Goal: Check status: Check status

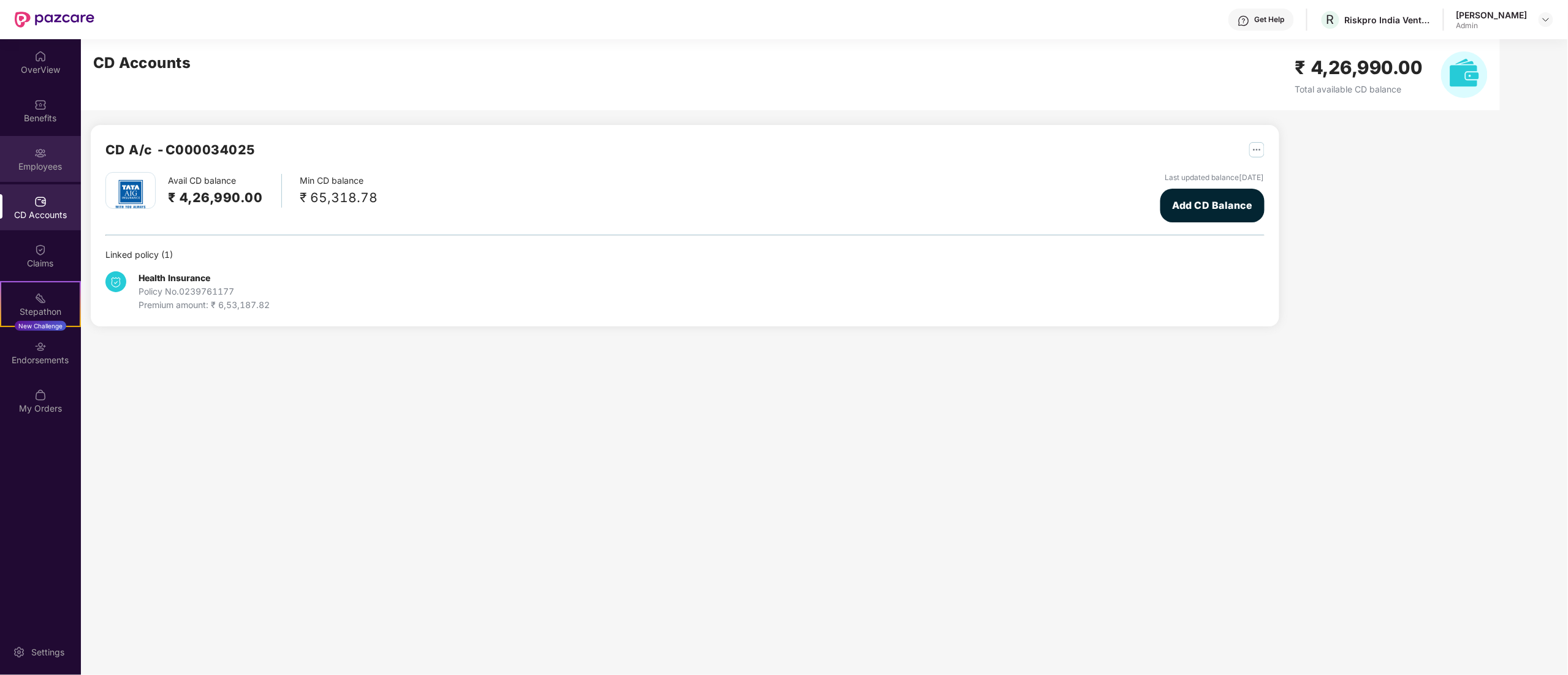
click at [43, 155] on img at bounding box center [40, 153] width 13 height 13
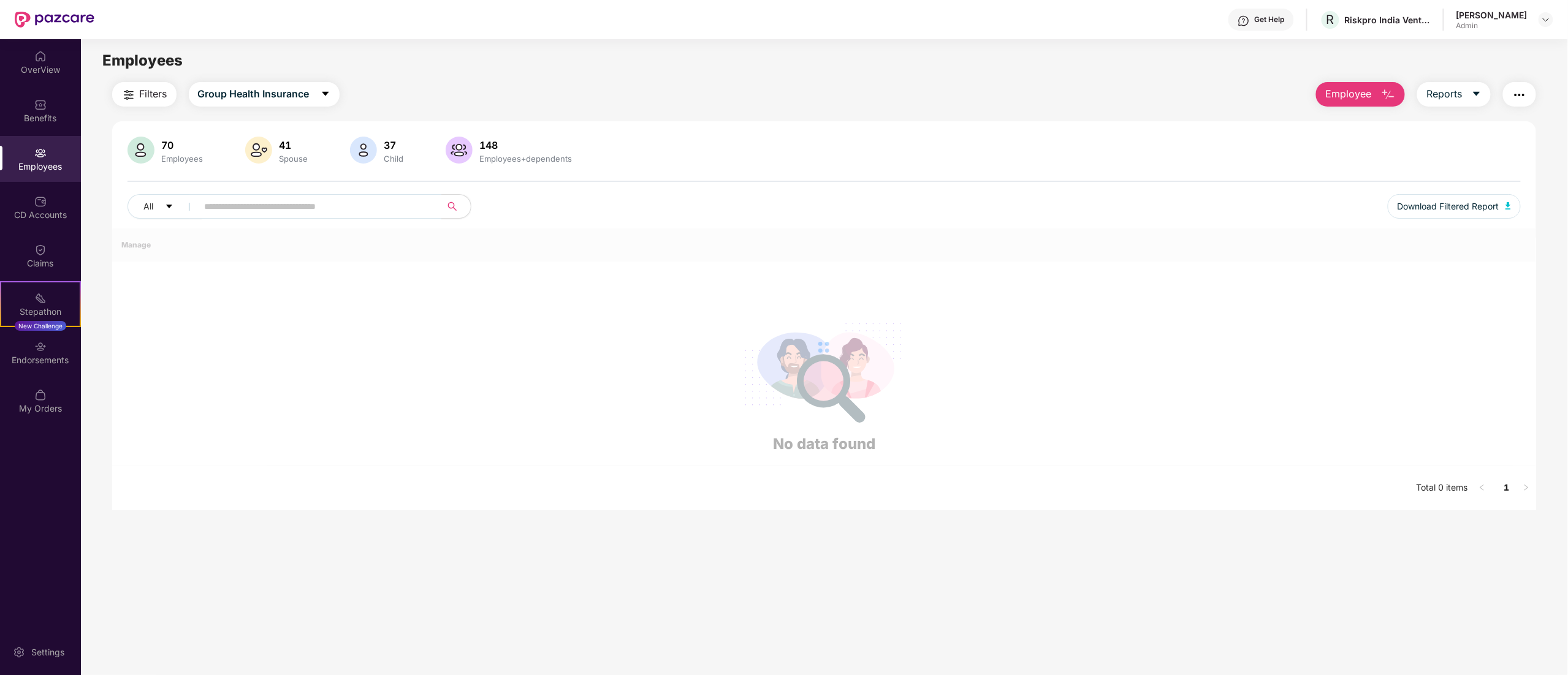
click at [353, 214] on input "text" at bounding box center [314, 206] width 220 height 18
click at [18, 145] on div "Employees" at bounding box center [40, 158] width 81 height 46
click at [37, 107] on img at bounding box center [40, 105] width 13 height 13
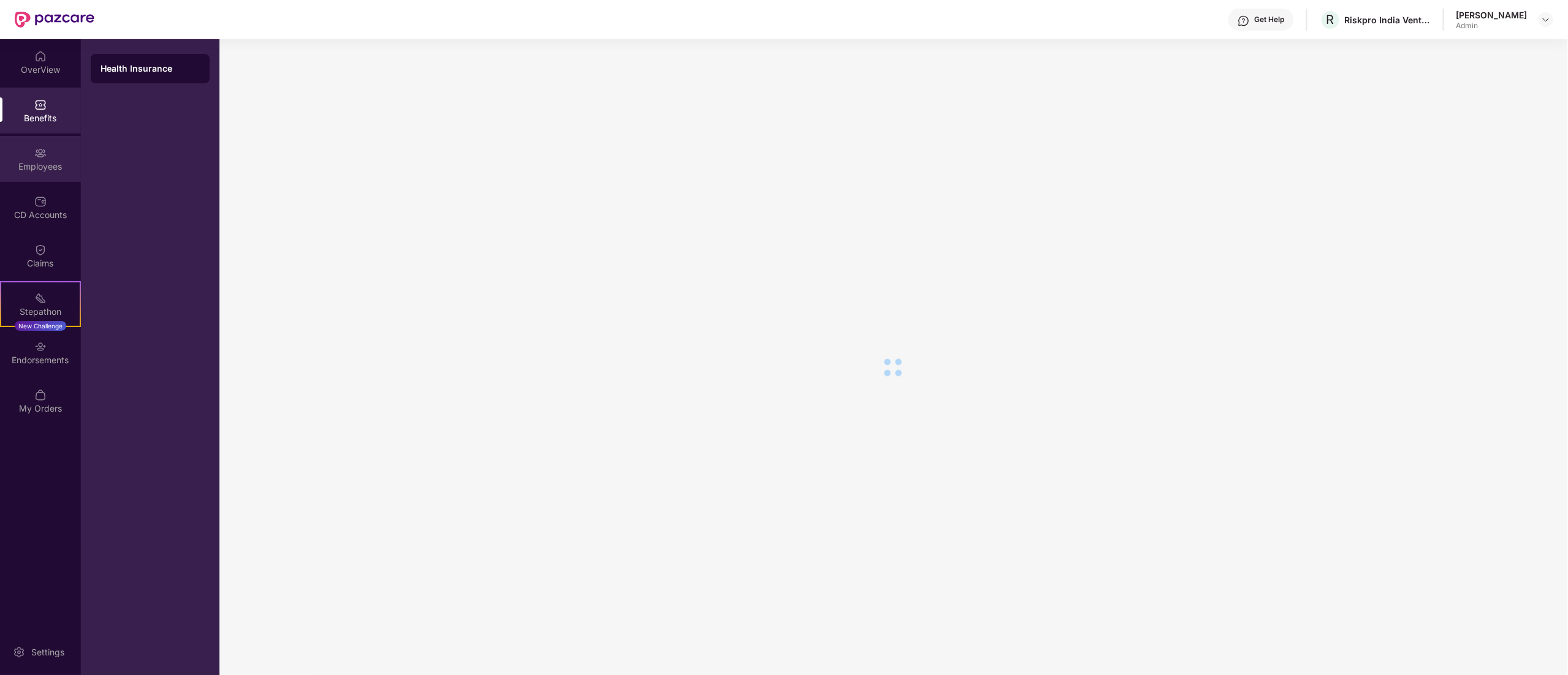
click at [34, 148] on img at bounding box center [40, 153] width 13 height 13
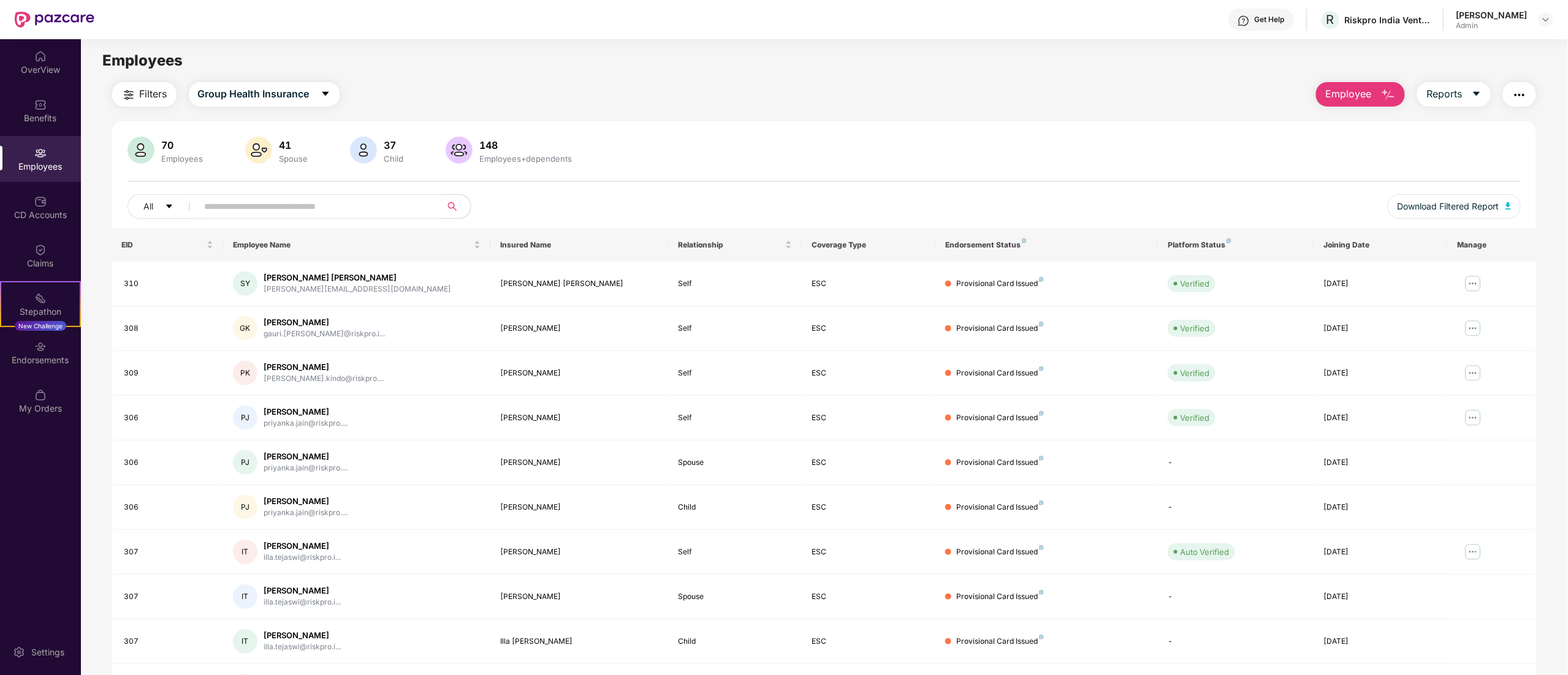
click at [259, 205] on input "text" at bounding box center [314, 206] width 220 height 18
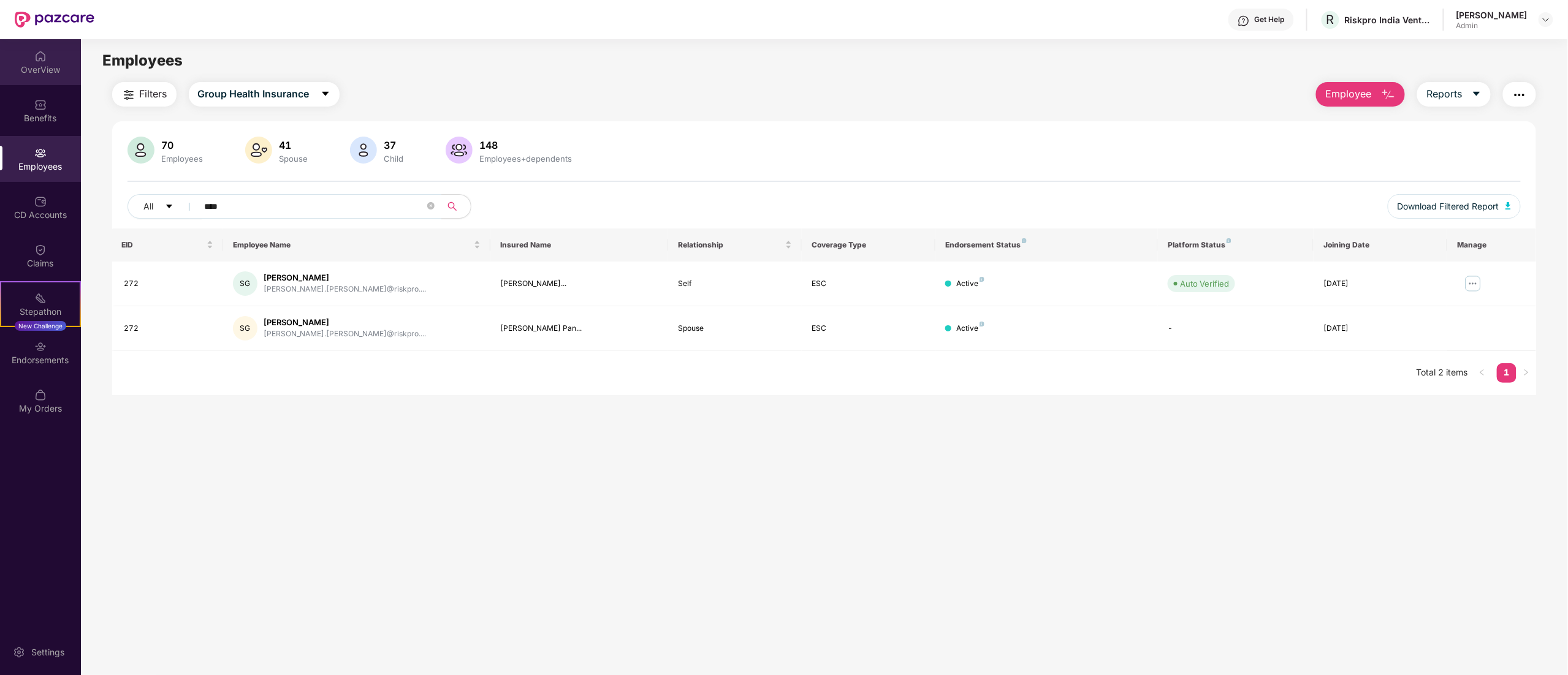
type input "****"
click at [17, 59] on div "OverView" at bounding box center [40, 61] width 81 height 46
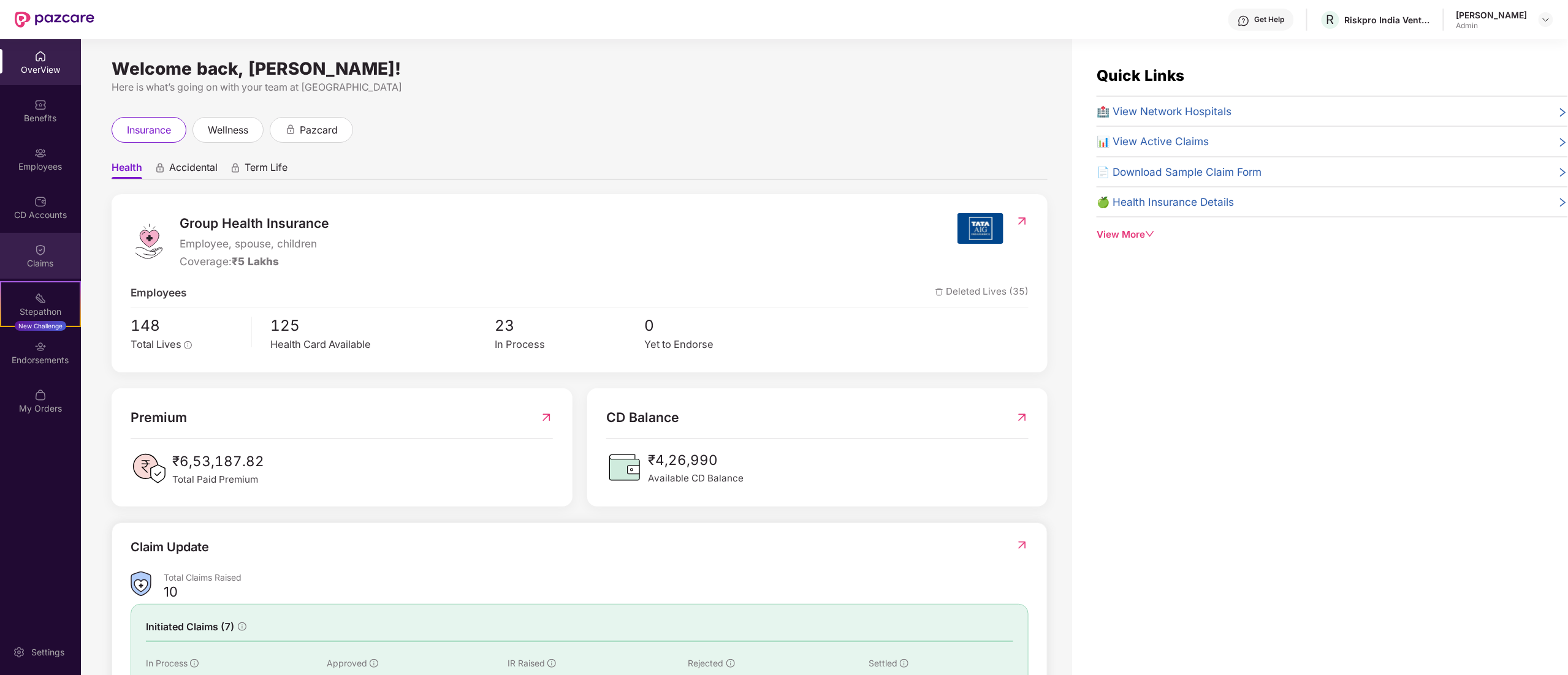
click at [41, 249] on img at bounding box center [40, 249] width 13 height 13
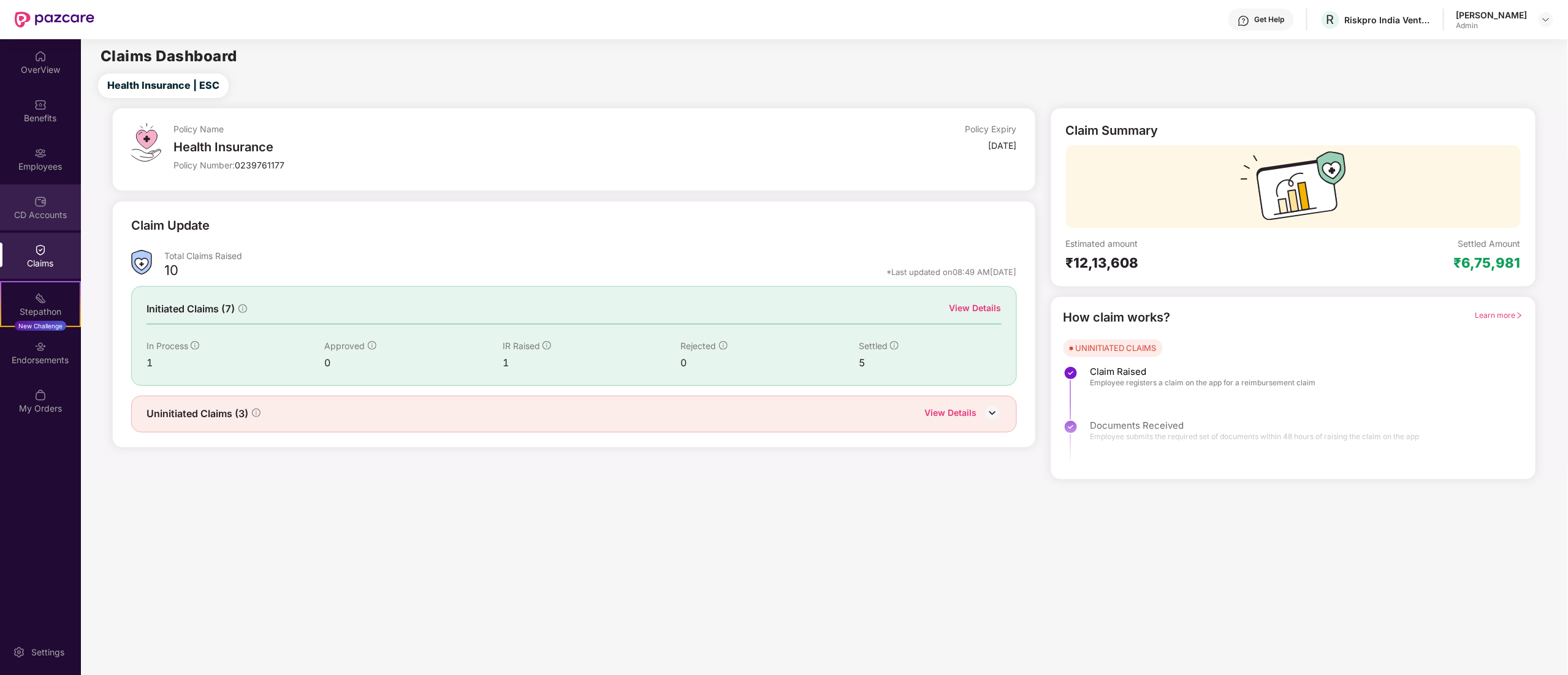
click at [42, 209] on div "CD Accounts" at bounding box center [40, 214] width 81 height 13
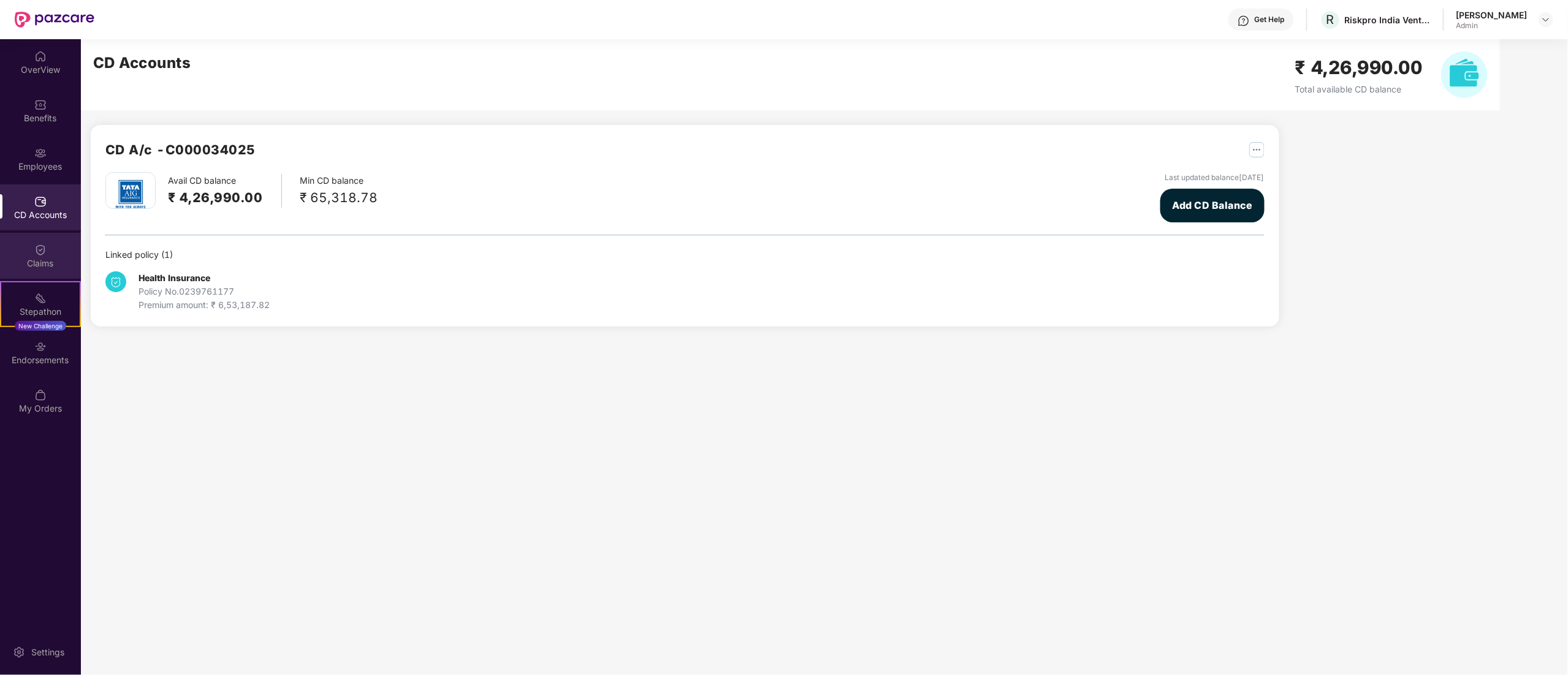
click at [43, 262] on div "Claims" at bounding box center [40, 263] width 81 height 13
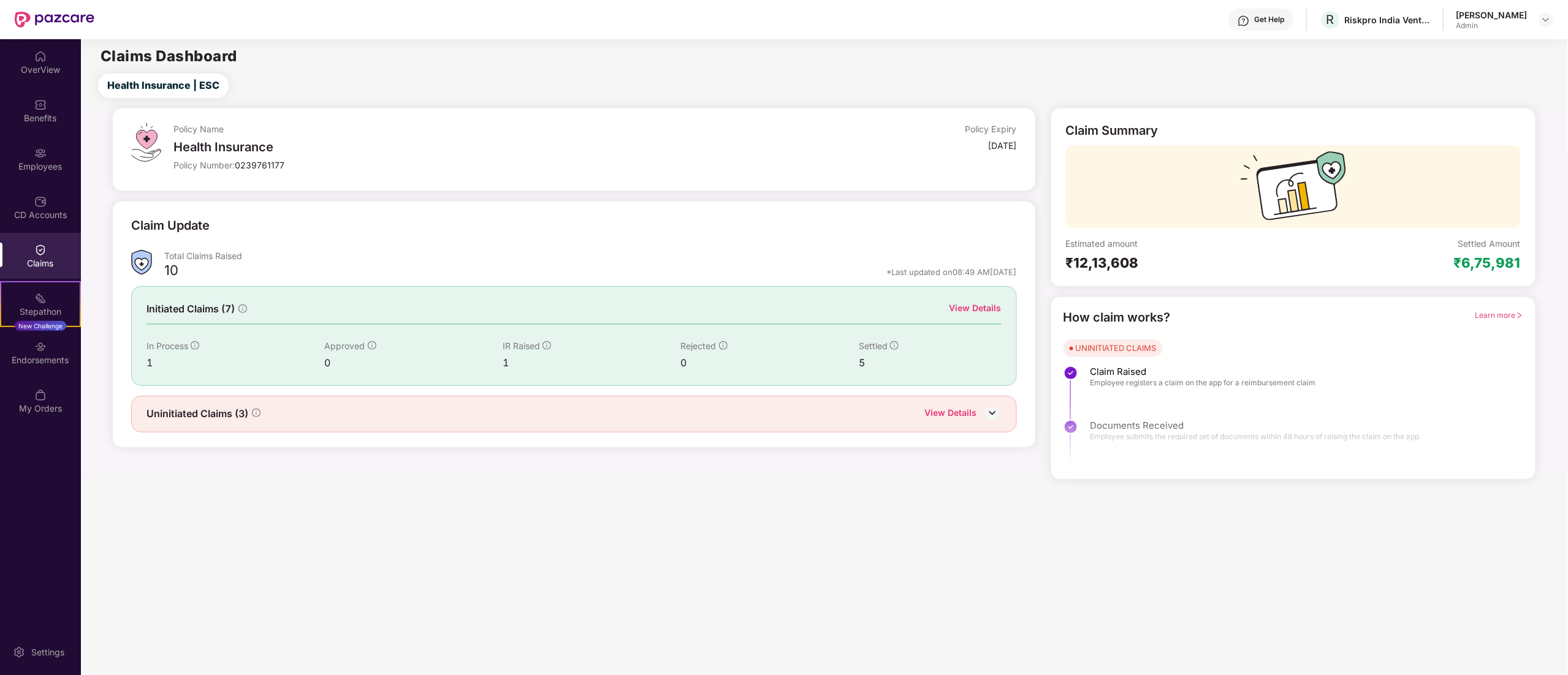
click at [940, 412] on div "View Details" at bounding box center [951, 414] width 52 height 16
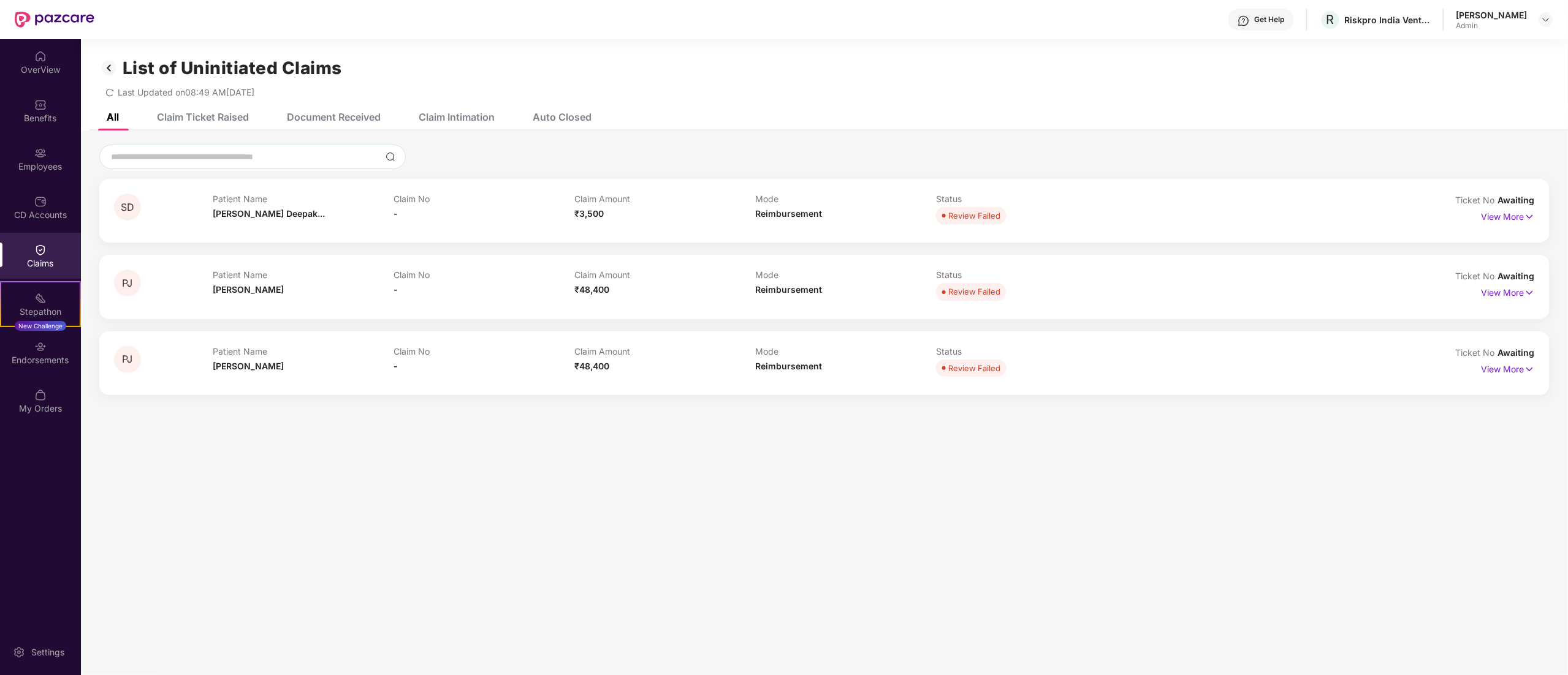
click at [13, 252] on div "Claims" at bounding box center [40, 255] width 81 height 46
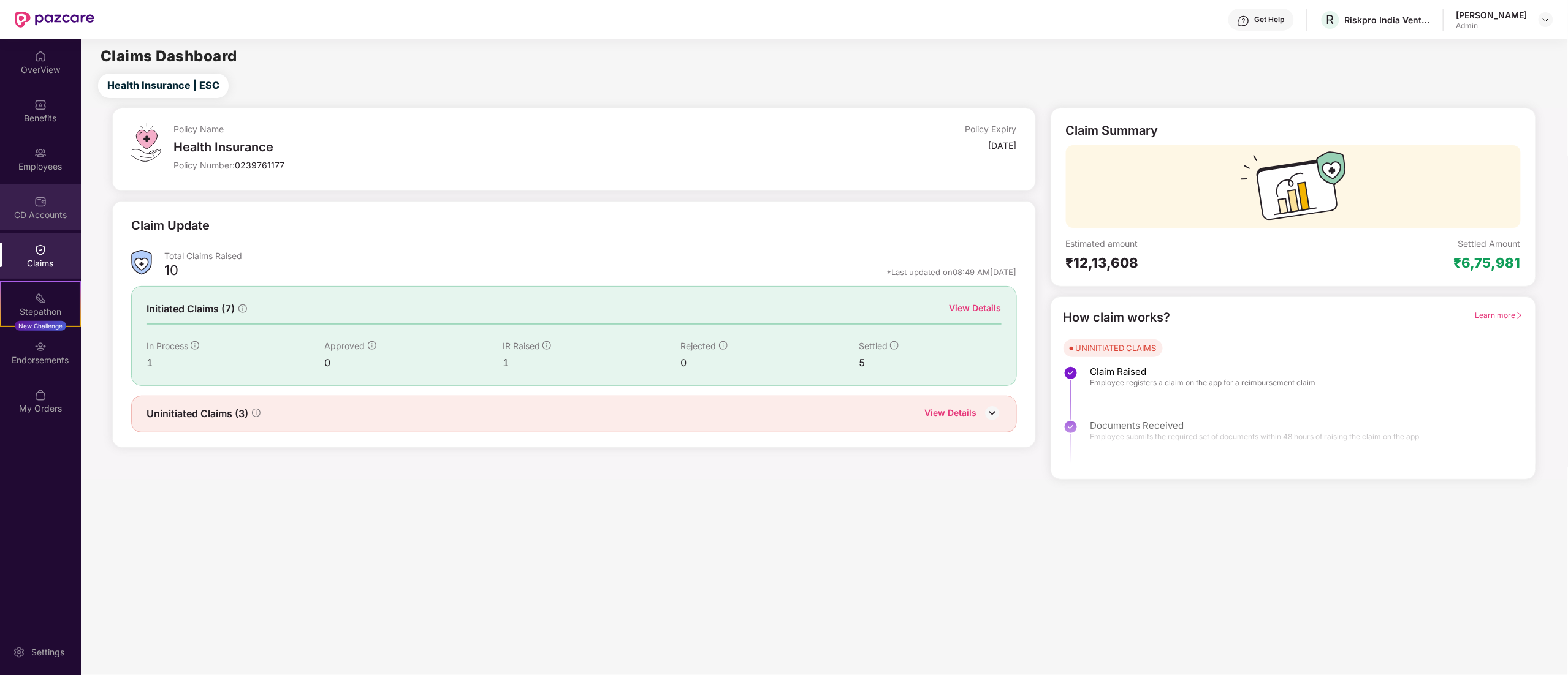
click at [27, 196] on div "CD Accounts" at bounding box center [40, 207] width 81 height 46
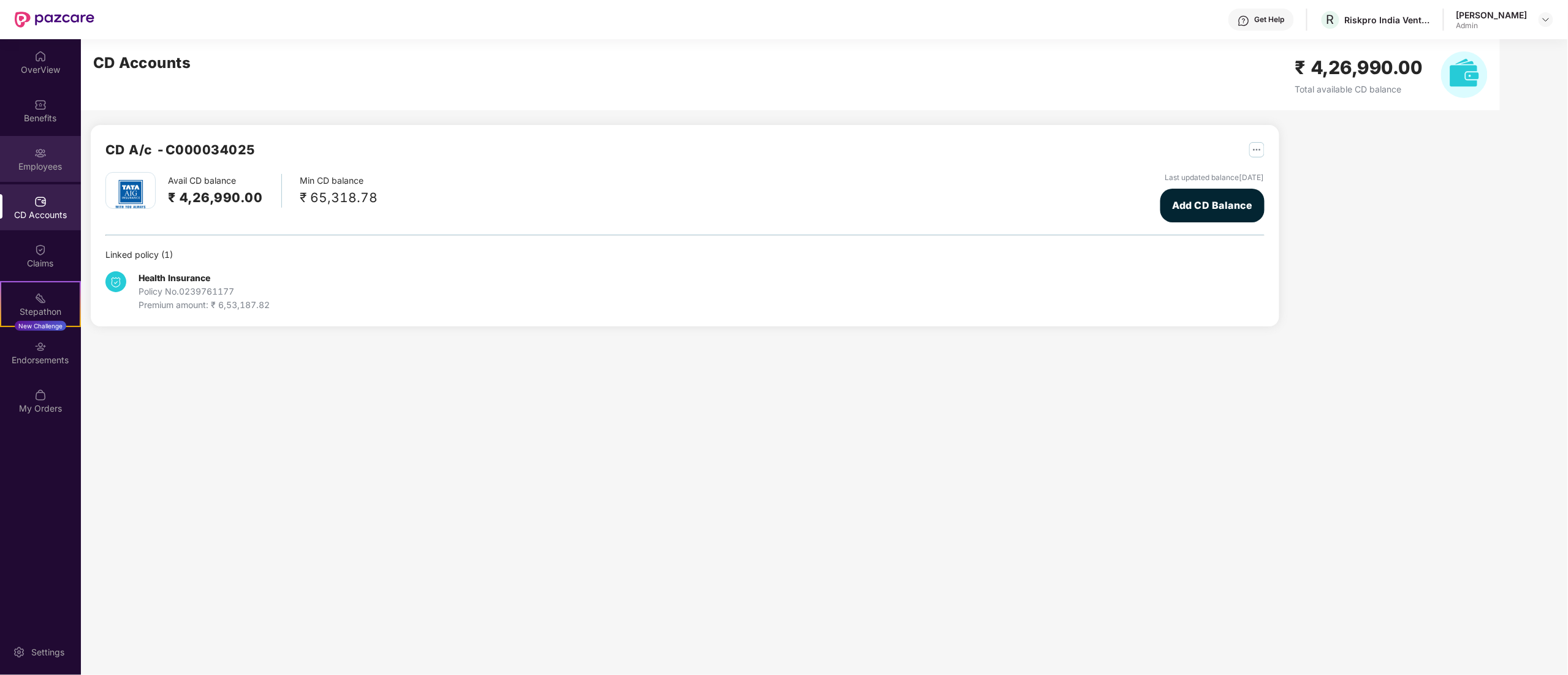
click at [15, 150] on div "Employees" at bounding box center [40, 158] width 81 height 46
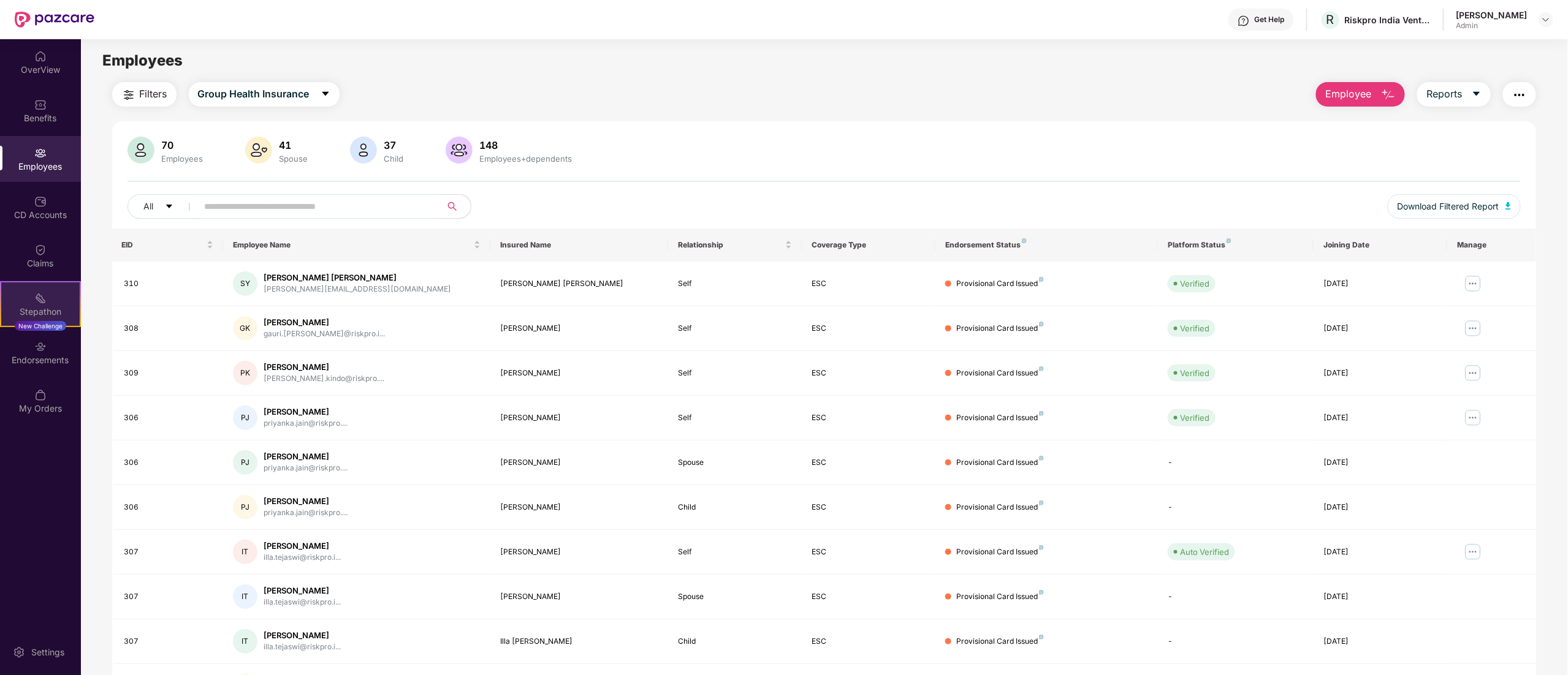
click at [56, 292] on div "Stepathon New Challenge" at bounding box center [40, 304] width 81 height 46
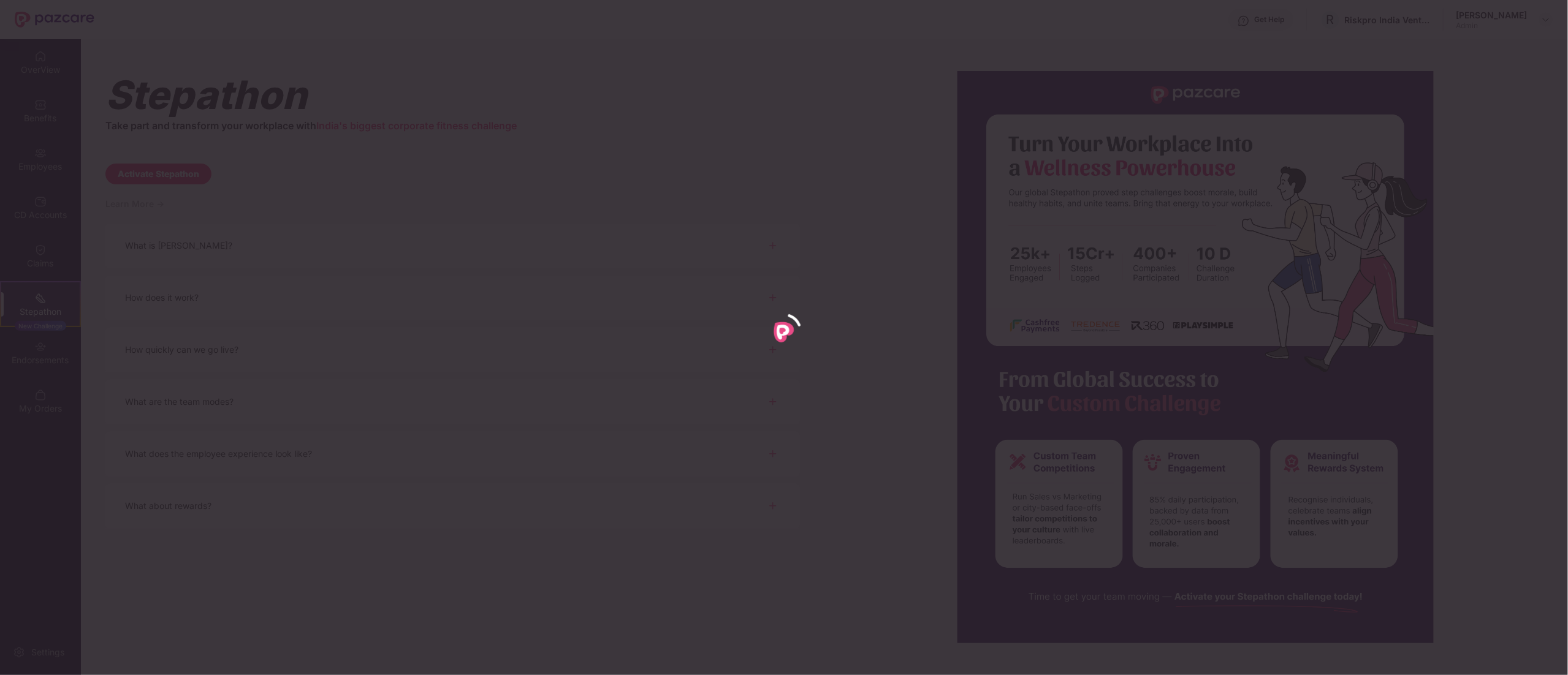
click at [27, 251] on div at bounding box center [784, 338] width 1568 height 675
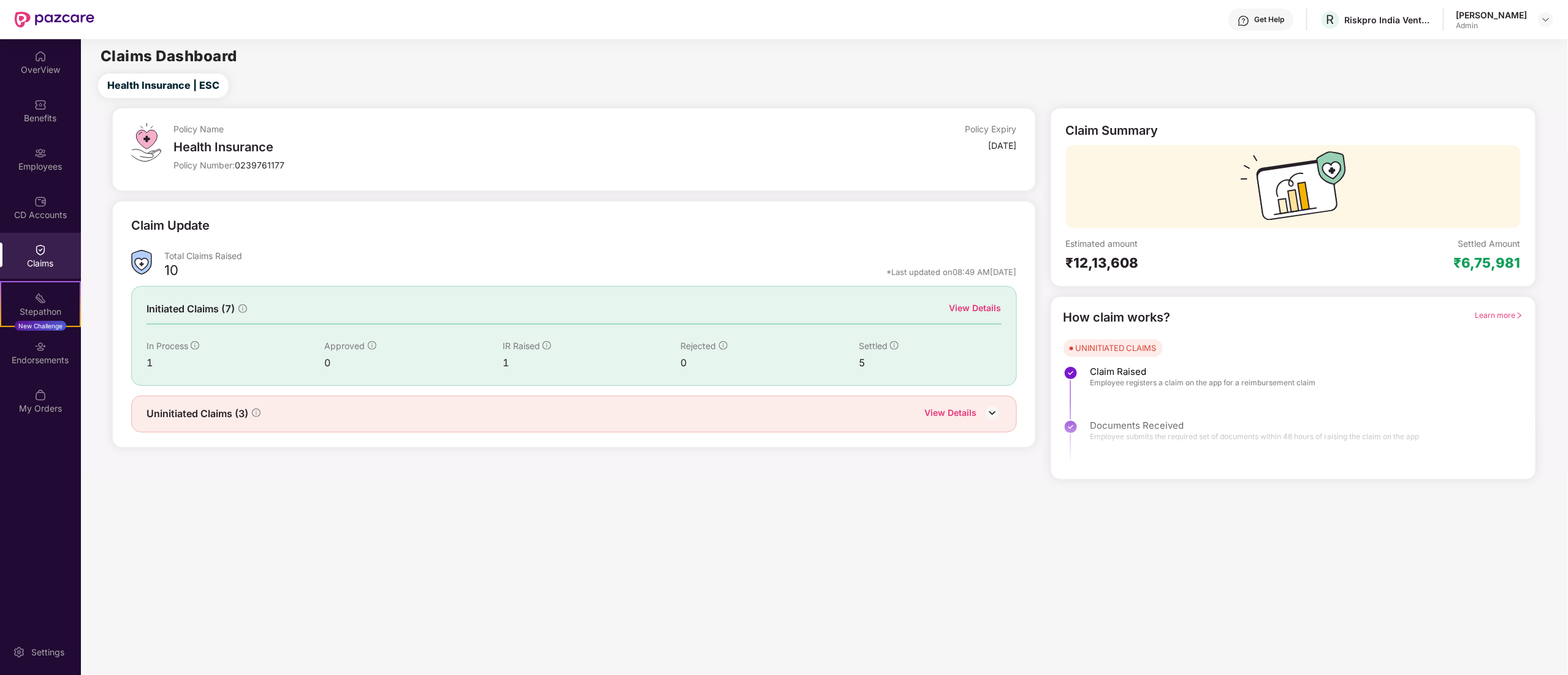
click at [43, 273] on div "Claims" at bounding box center [40, 255] width 81 height 46
click at [34, 154] on img at bounding box center [40, 153] width 13 height 13
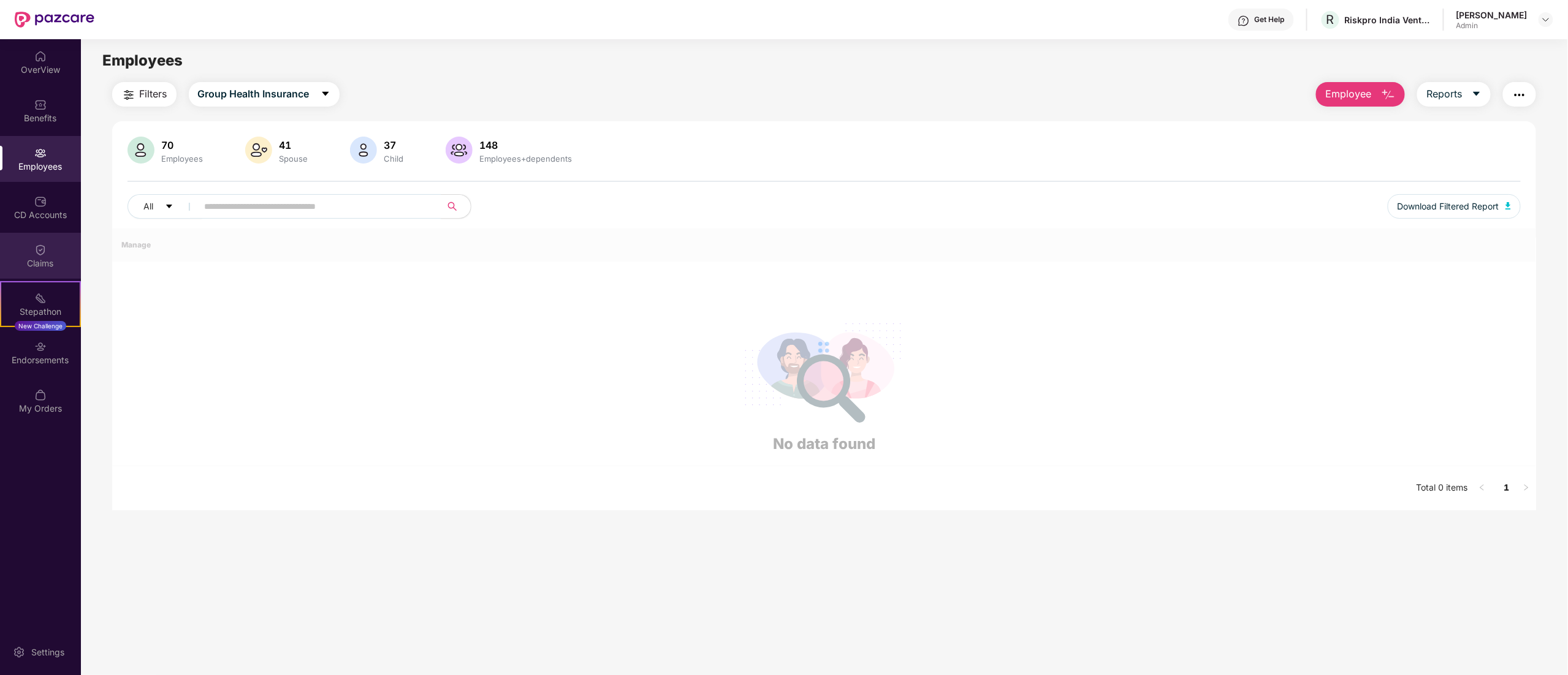
click at [36, 252] on img at bounding box center [40, 249] width 13 height 13
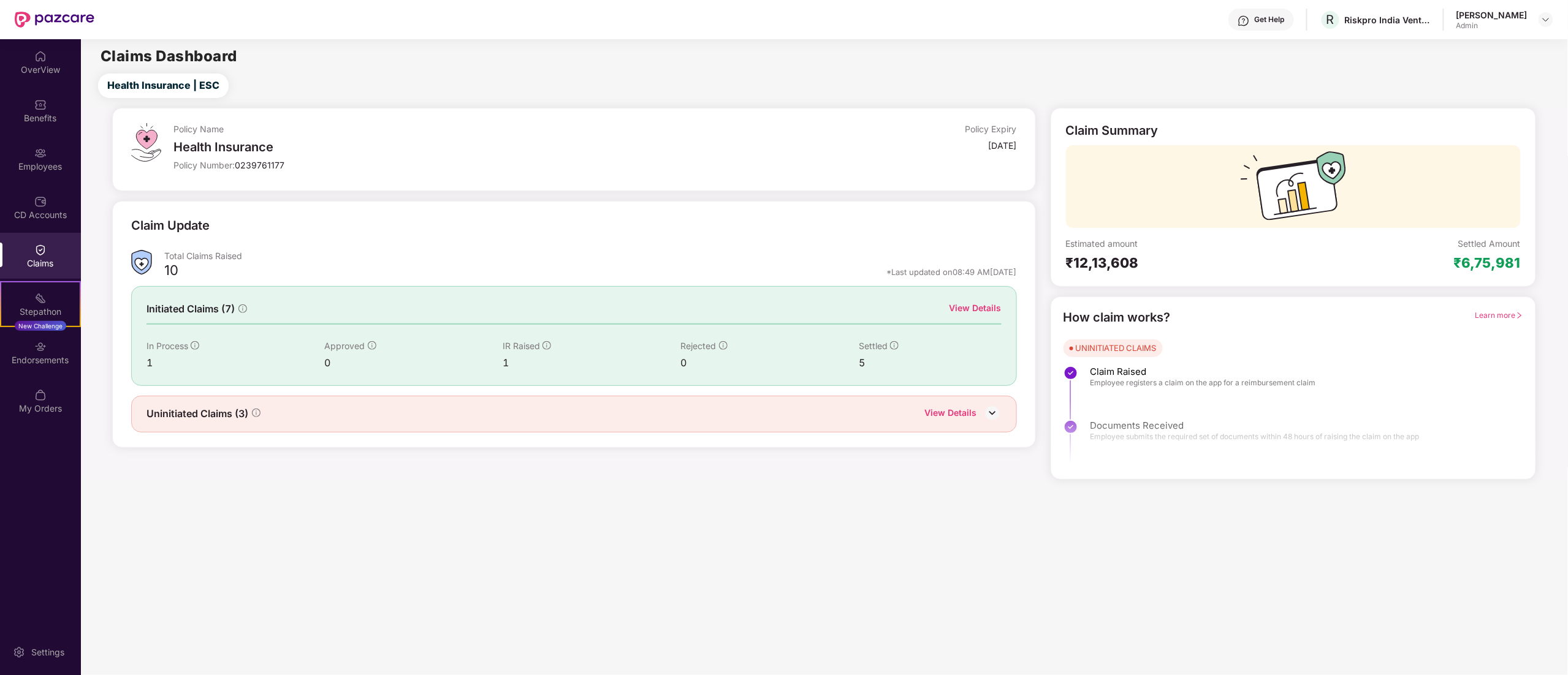
click at [958, 414] on div "View Details" at bounding box center [951, 414] width 52 height 16
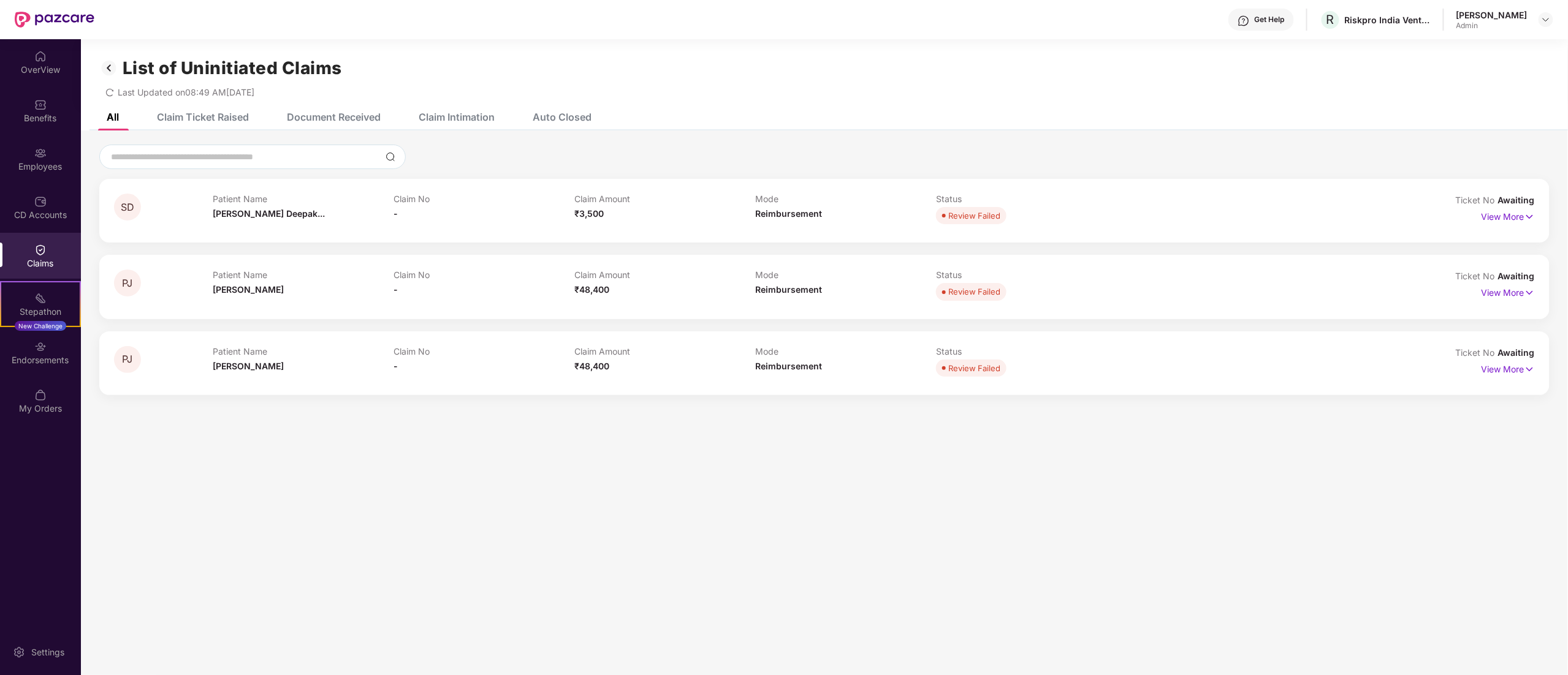
click at [192, 111] on div "Claim Ticket Raised" at bounding box center [203, 116] width 92 height 13
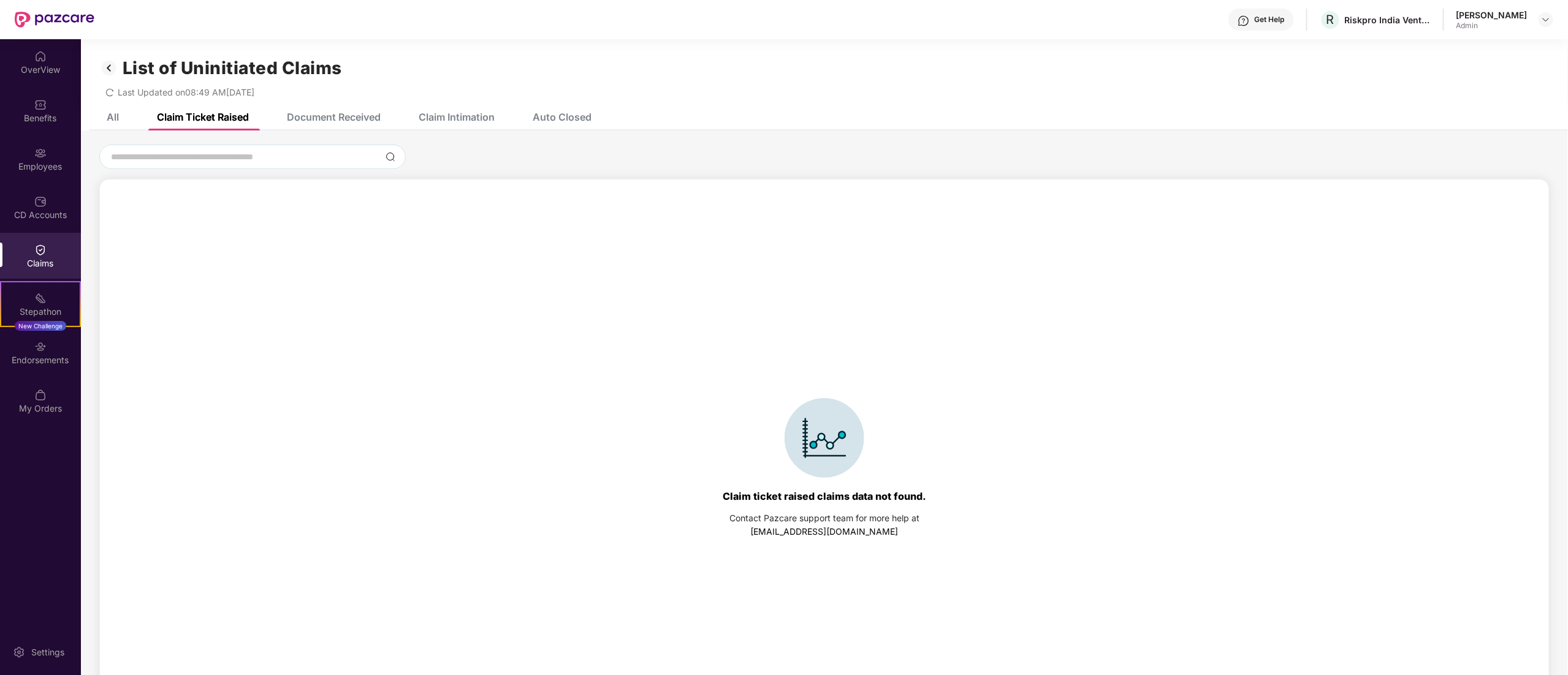
click at [325, 122] on div "Document Received" at bounding box center [334, 116] width 94 height 13
click at [111, 117] on div "All" at bounding box center [113, 116] width 13 height 13
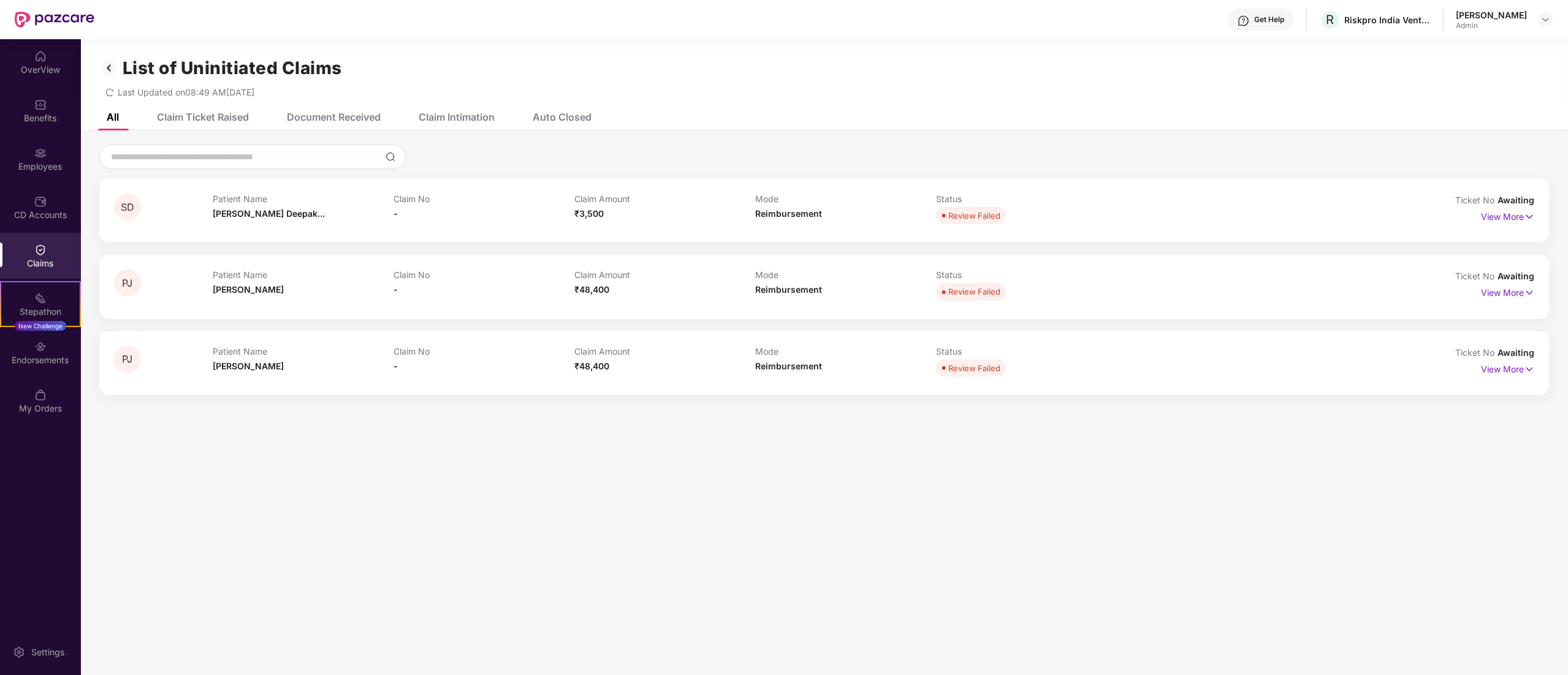
click at [163, 117] on div "Claim Ticket Raised" at bounding box center [203, 116] width 92 height 13
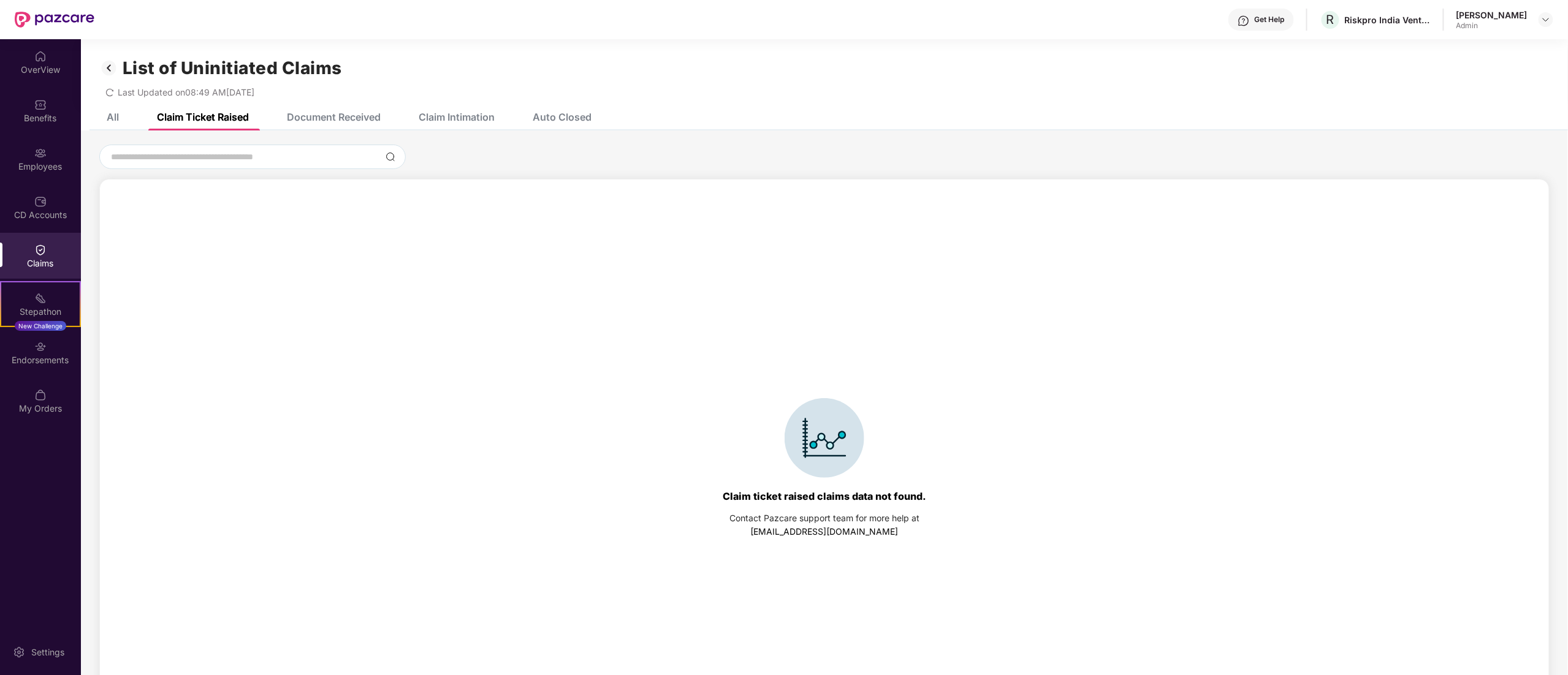
click at [108, 61] on img at bounding box center [109, 67] width 19 height 20
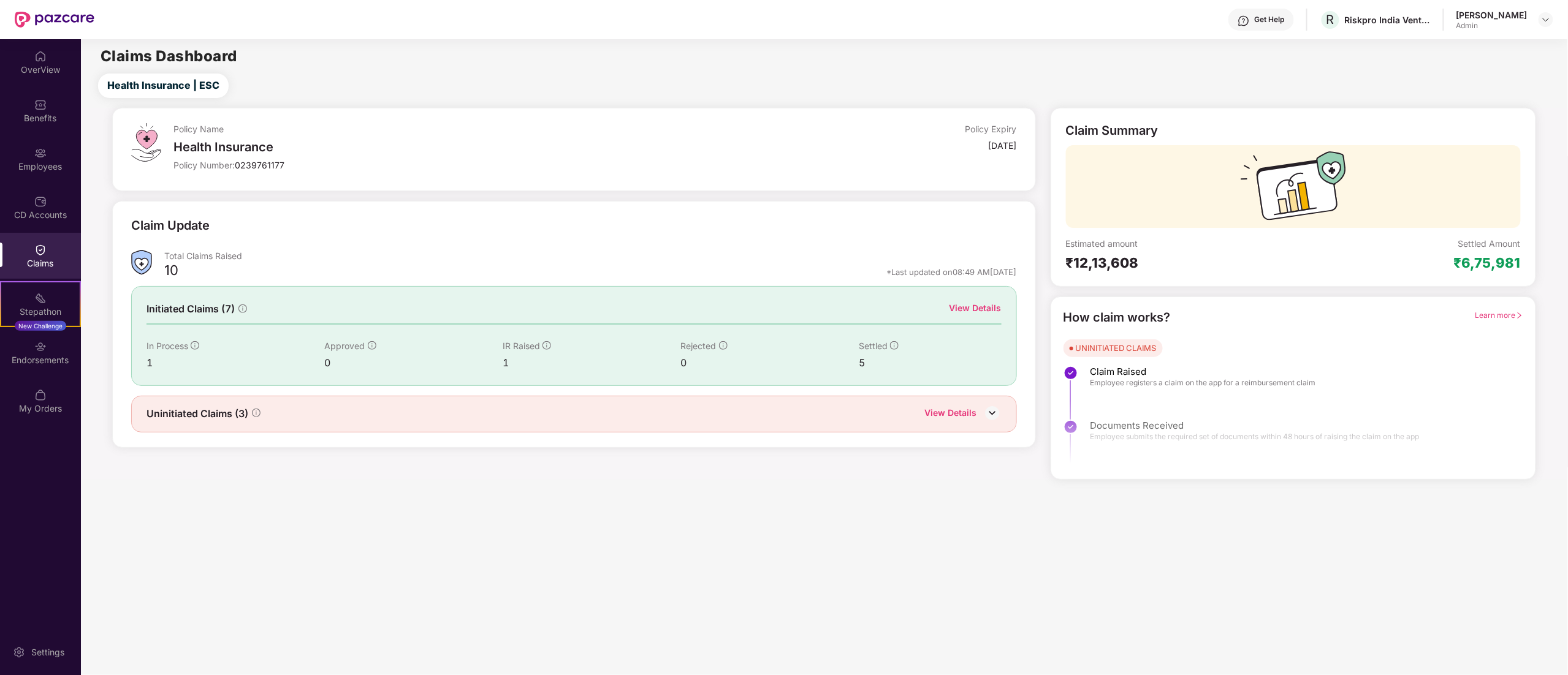
click at [987, 301] on div "Initiated Claims (7) View Details In Process 1 Approved 0 IR Raised 1 Rejected …" at bounding box center [573, 336] width 886 height 99
click at [978, 315] on div "View Details" at bounding box center [976, 308] width 52 height 14
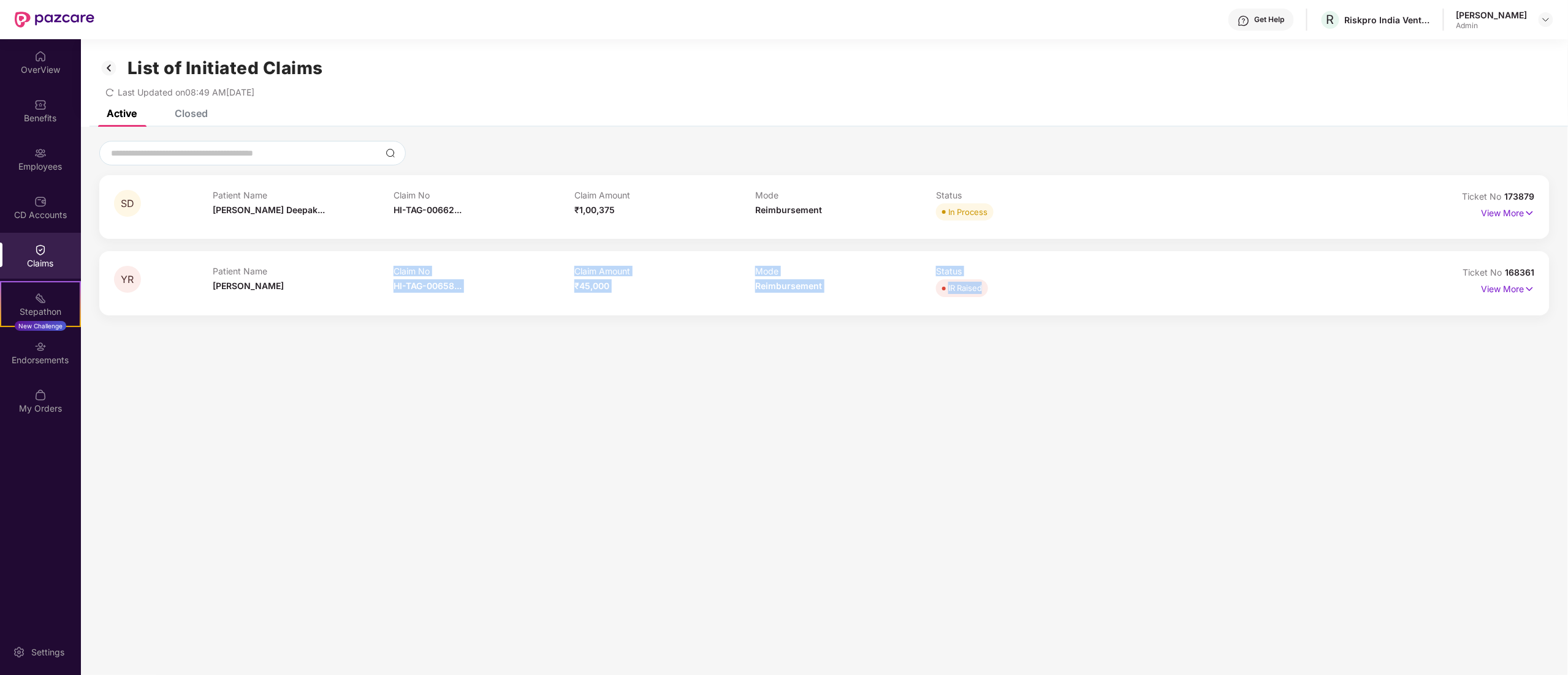
drag, startPoint x: 266, startPoint y: 279, endPoint x: 1382, endPoint y: 305, distance: 1116.3
click at [1220, 297] on div "Patient Name [PERSON_NAME] Claim No HI-TAG-00658... Claim Amount ₹45,000 Mode R…" at bounding box center [755, 282] width 1086 height 34
click at [1485, 279] on p "View More" at bounding box center [1508, 287] width 53 height 16
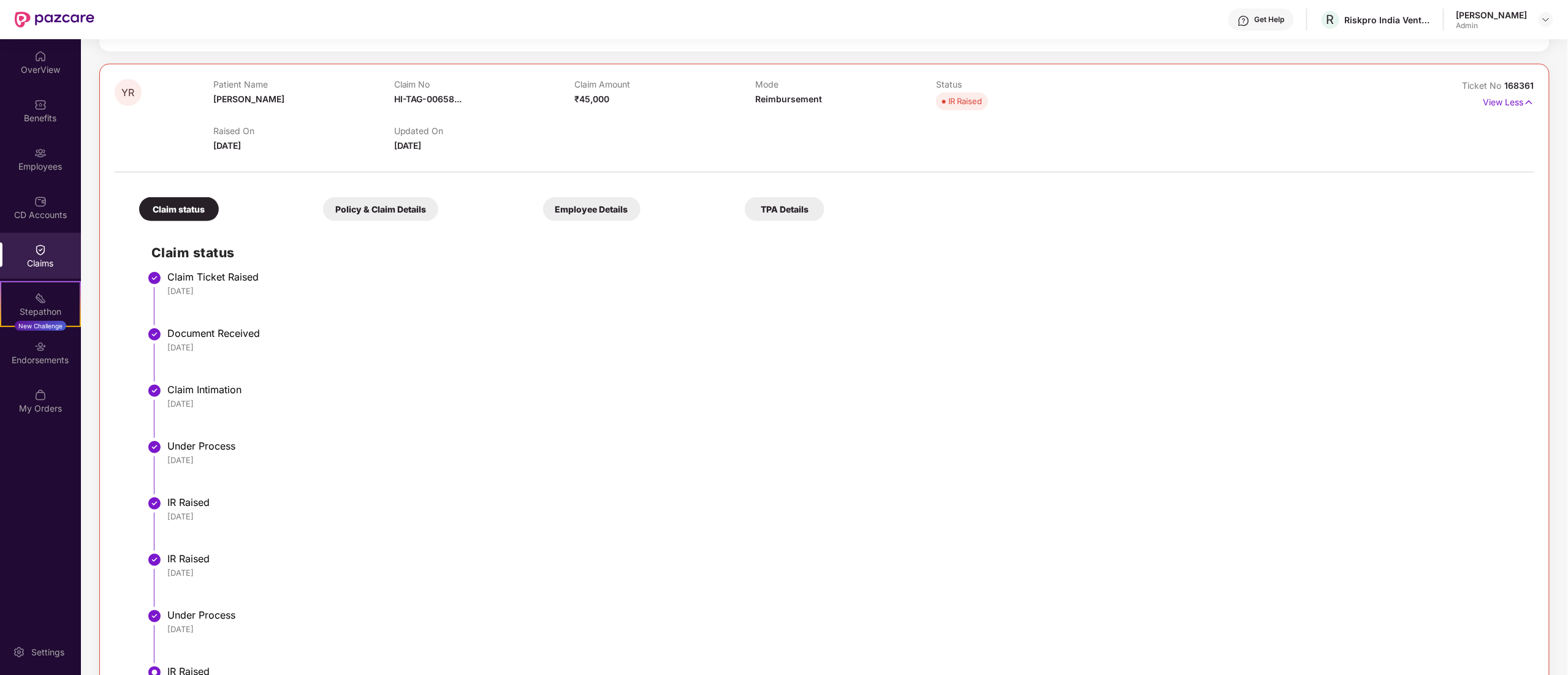
scroll to position [239, 0]
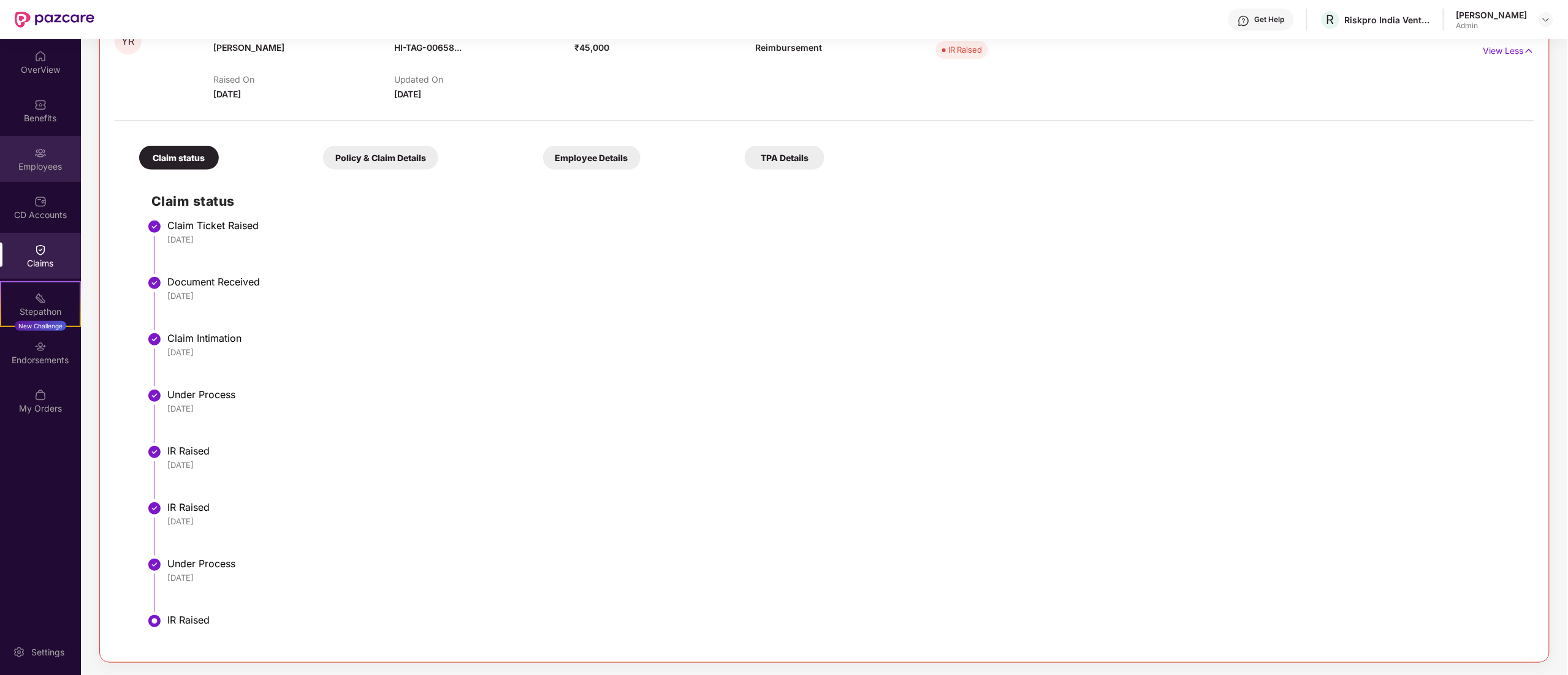
click at [38, 157] on img at bounding box center [40, 153] width 13 height 13
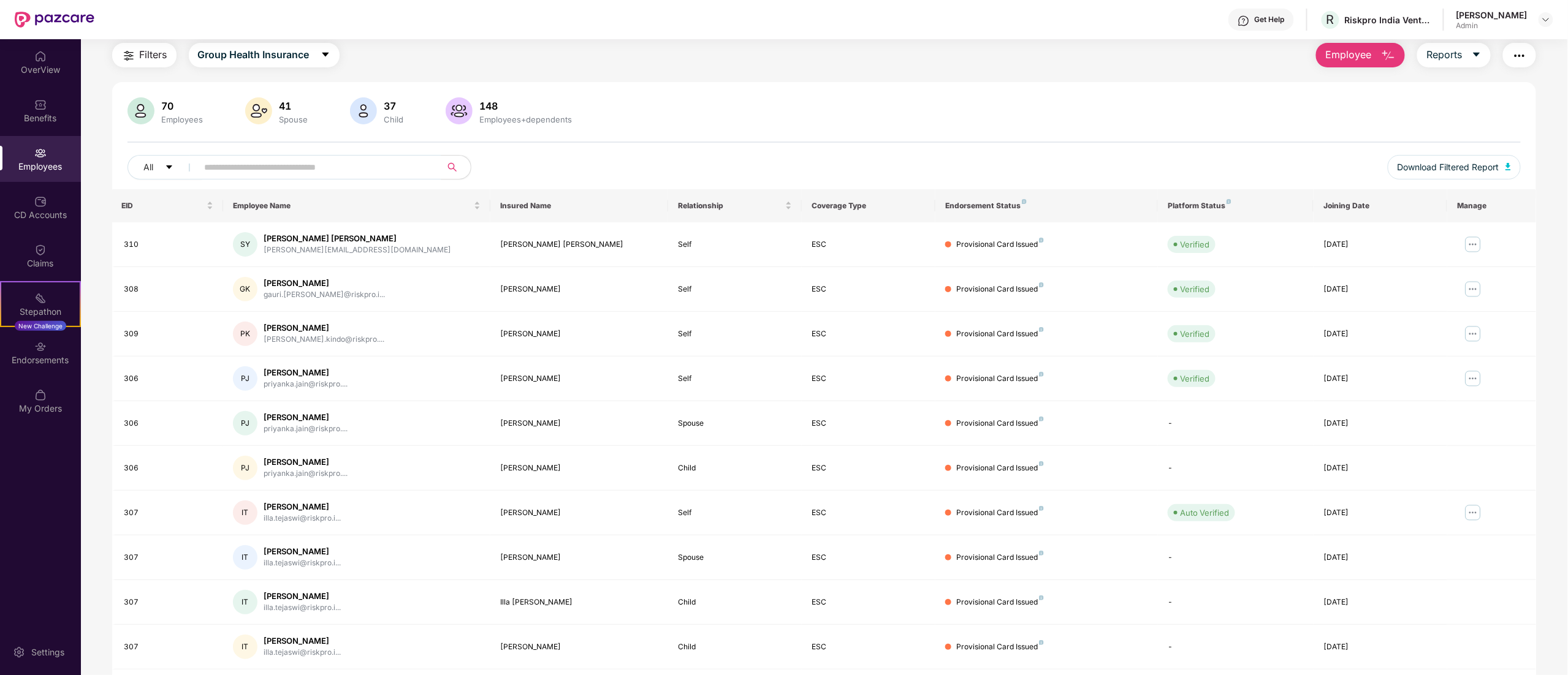
scroll to position [80, 0]
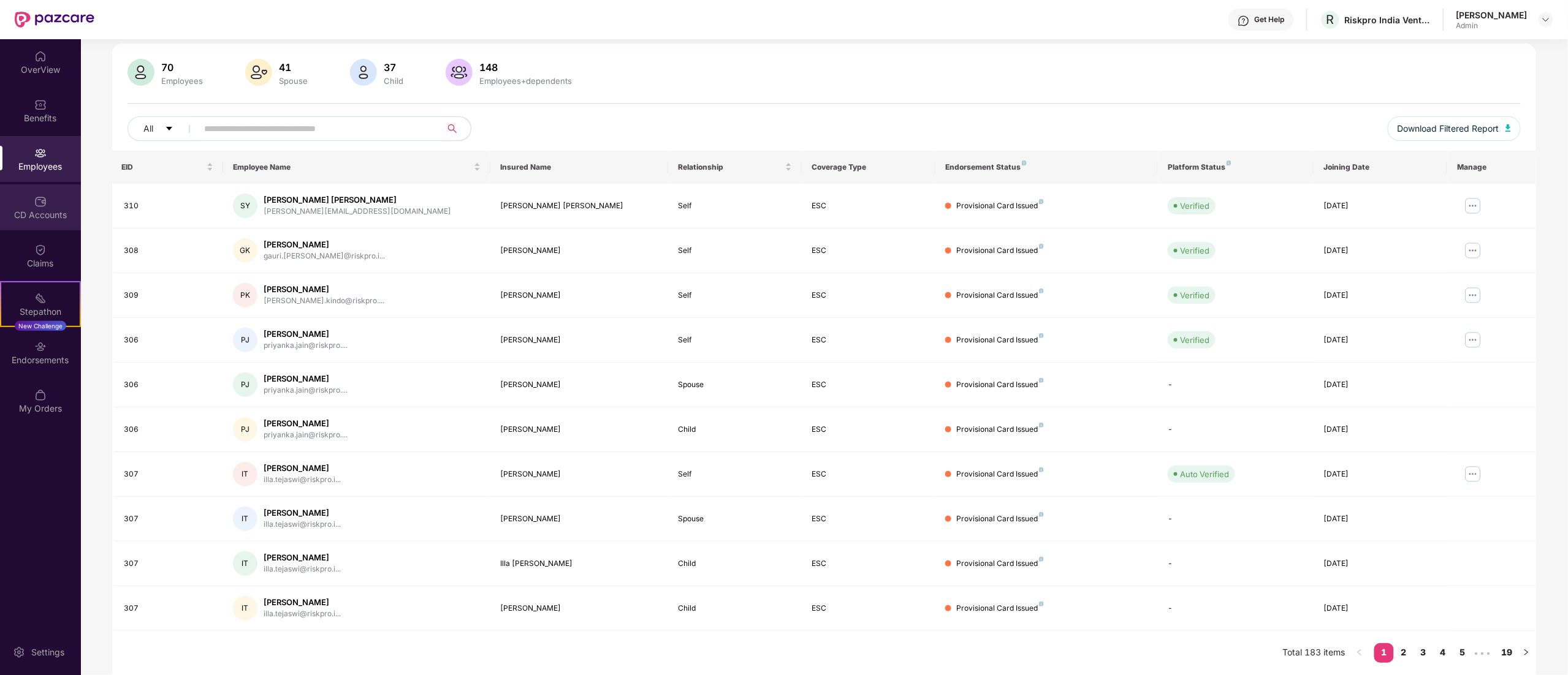
click at [41, 201] on img at bounding box center [40, 202] width 13 height 13
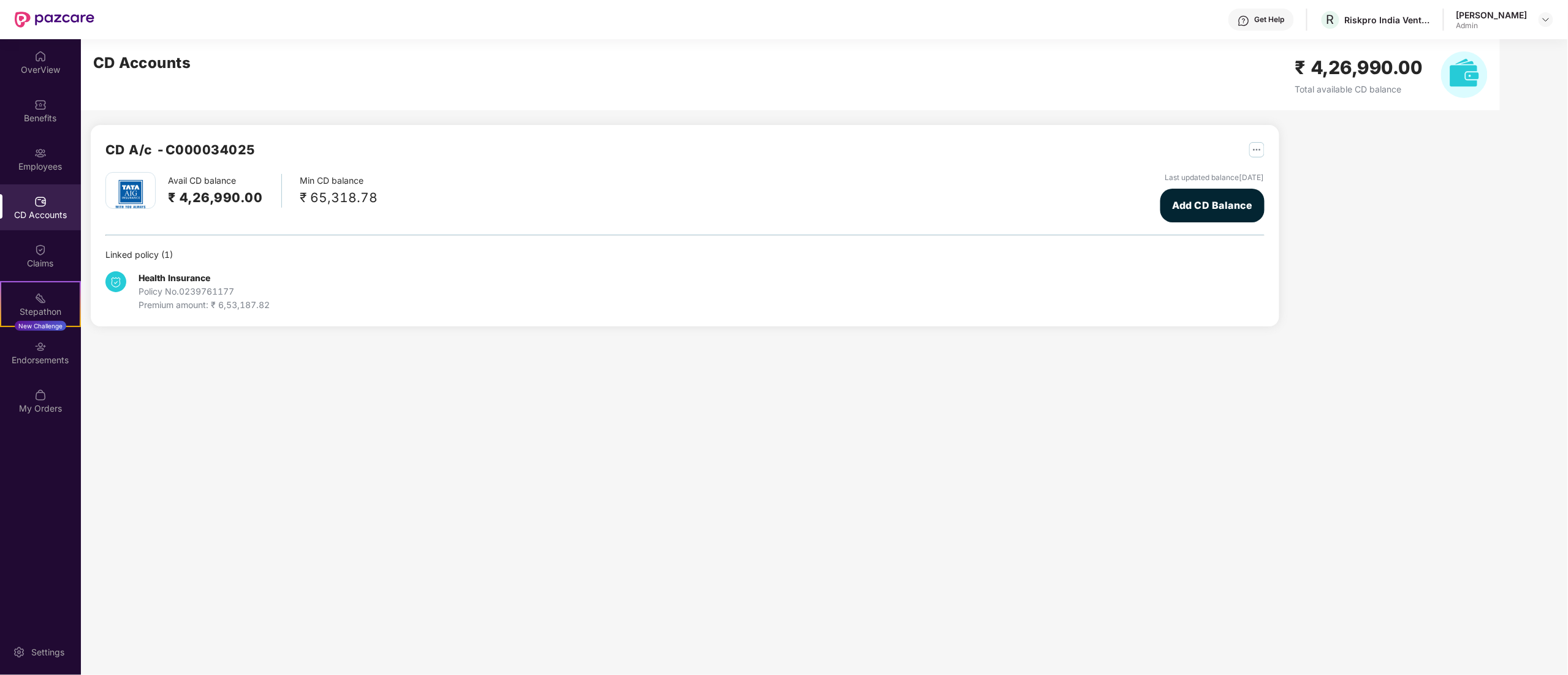
scroll to position [0, 0]
click at [315, 192] on div "₹ 65,318.78" at bounding box center [340, 197] width 78 height 20
click at [20, 55] on div "OverView" at bounding box center [40, 61] width 81 height 46
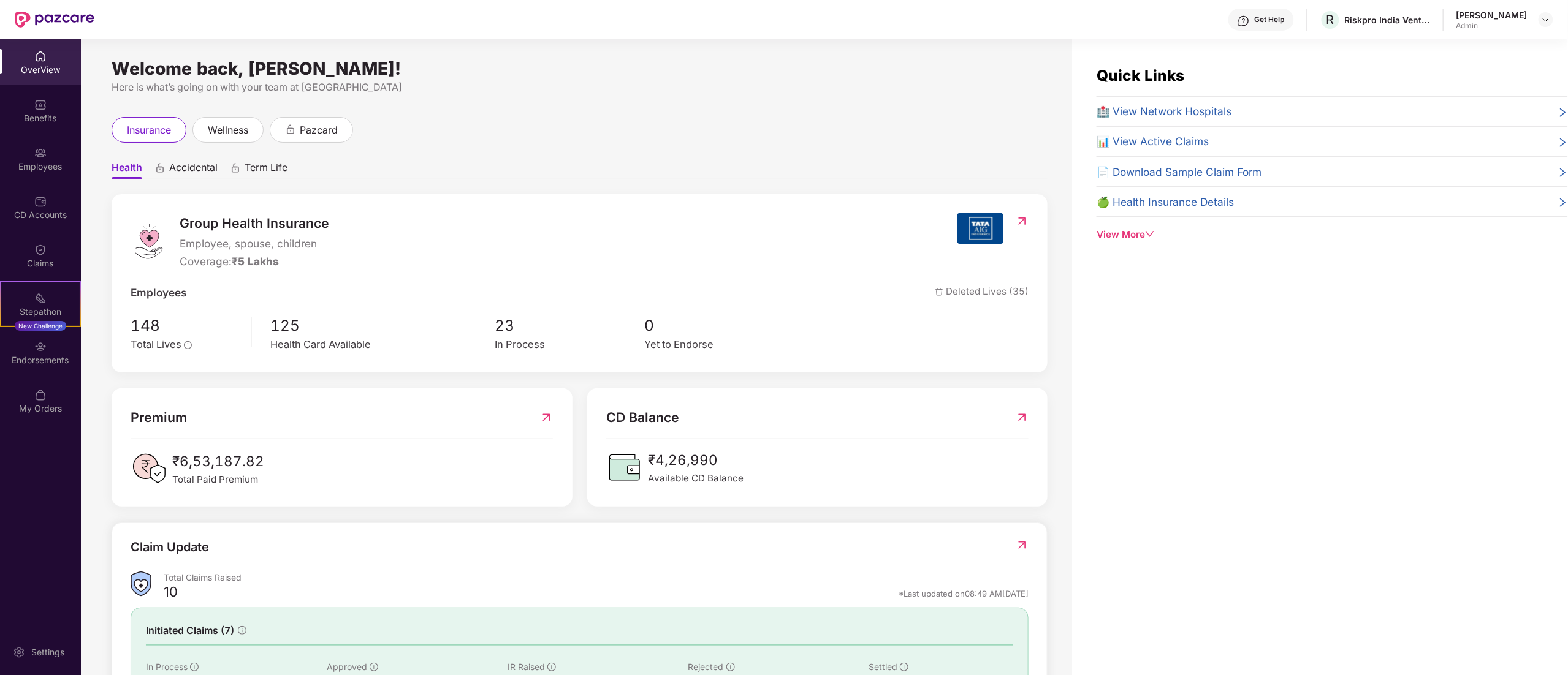
click at [49, 269] on div "Claims" at bounding box center [40, 263] width 81 height 13
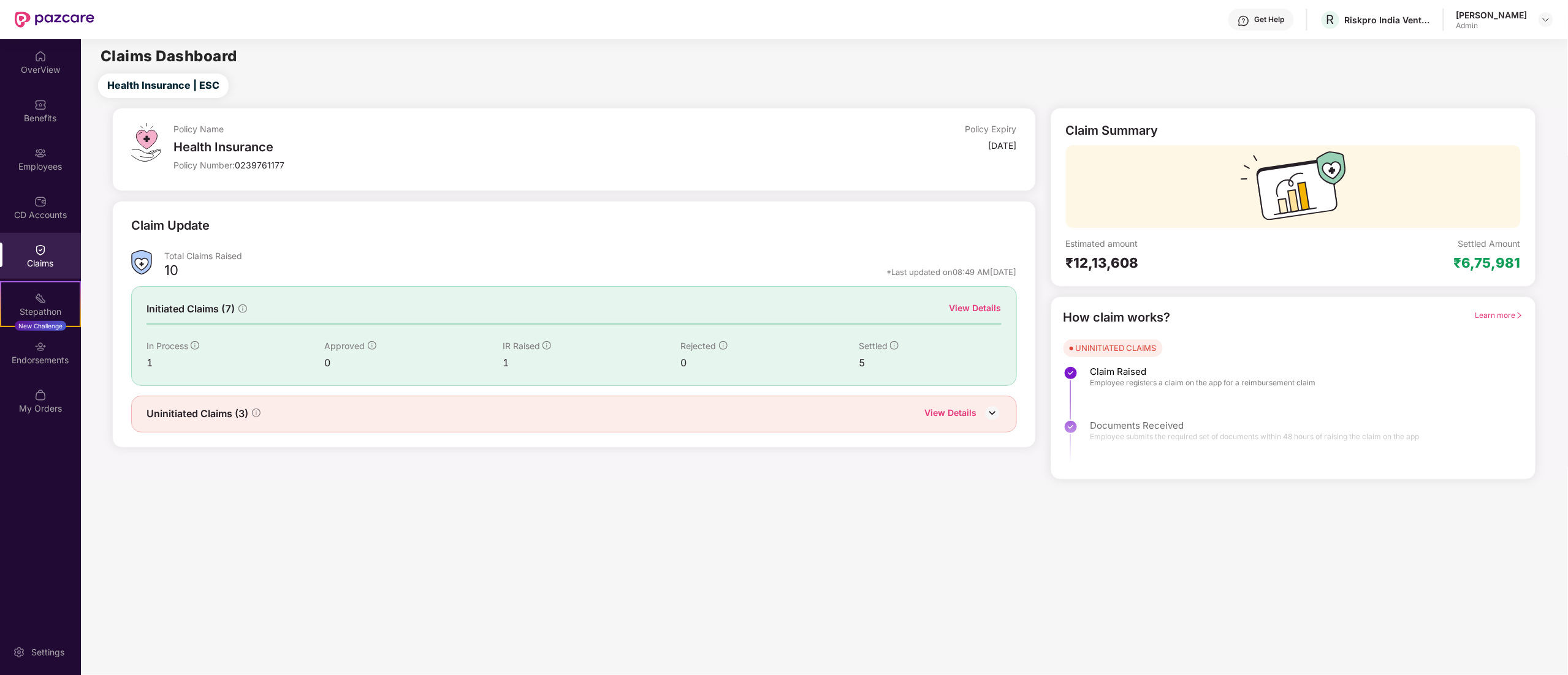
click at [1310, 225] on img at bounding box center [1293, 189] width 106 height 77
click at [26, 199] on div "CD Accounts" at bounding box center [40, 207] width 81 height 46
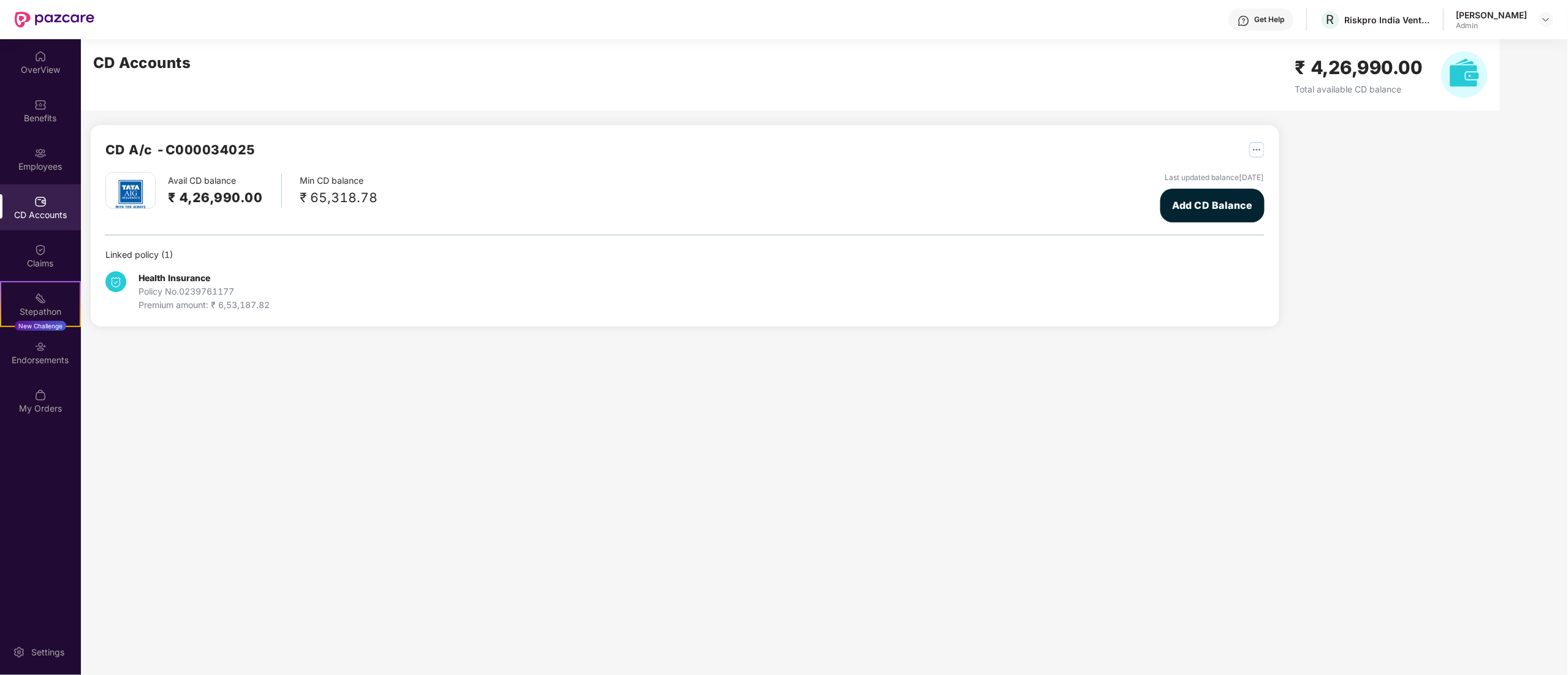
click at [229, 196] on h2 "₹ 4,26,990.00" at bounding box center [215, 197] width 95 height 20
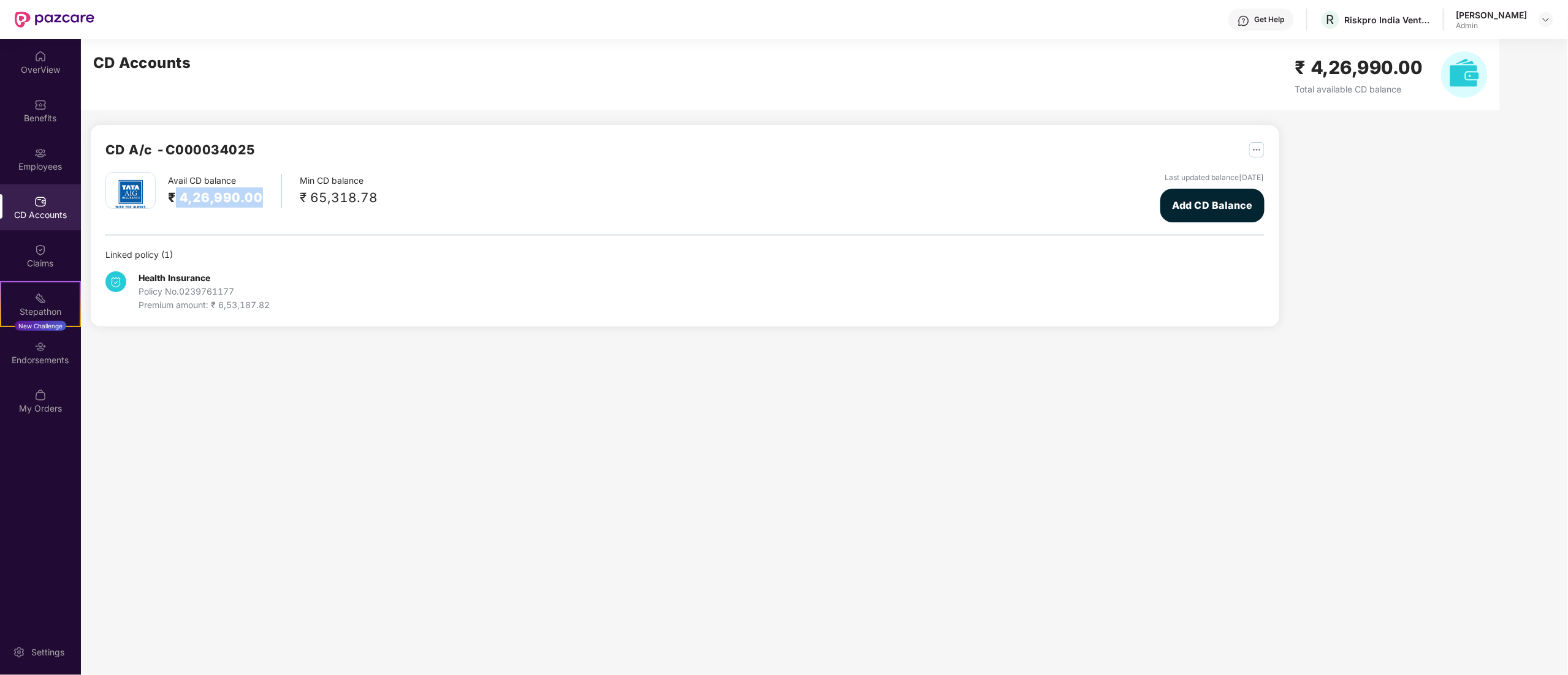
drag, startPoint x: 178, startPoint y: 197, endPoint x: 284, endPoint y: 196, distance: 106.0
click at [284, 196] on div "Avail CD balance ₹ 4,26,990.00 Min CD balance ₹ 65,318.78" at bounding box center [242, 191] width 273 height 37
click at [52, 50] on div "OverView" at bounding box center [40, 61] width 81 height 46
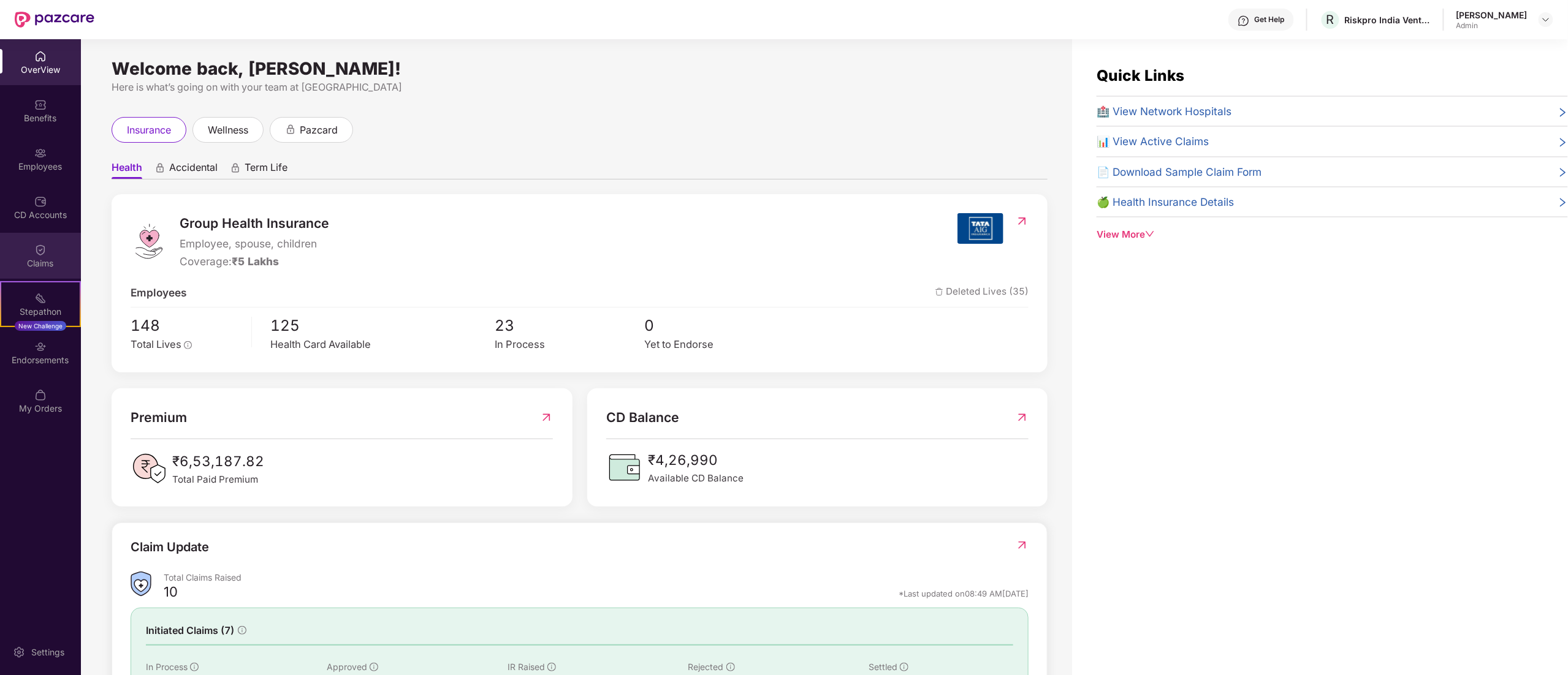
click at [39, 247] on img at bounding box center [40, 249] width 13 height 13
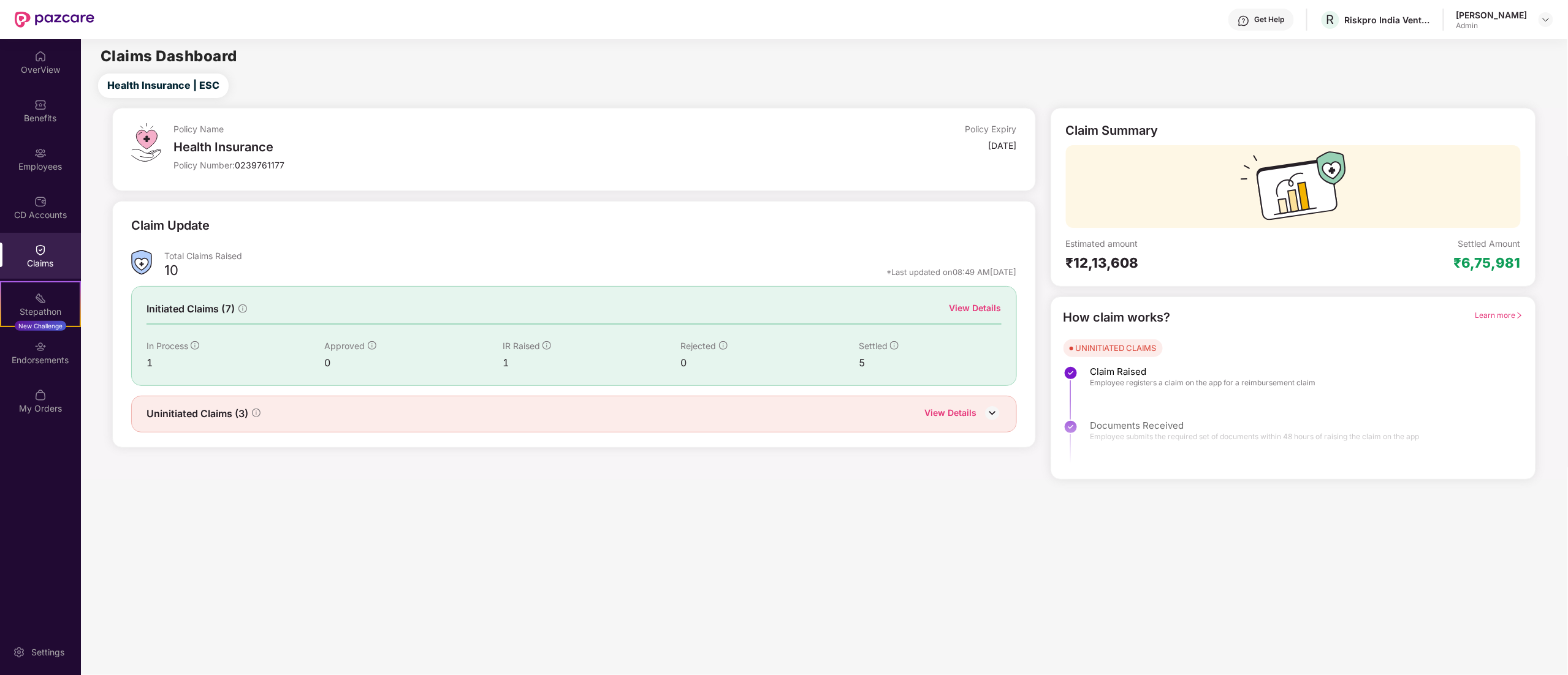
click at [42, 203] on img at bounding box center [40, 202] width 13 height 13
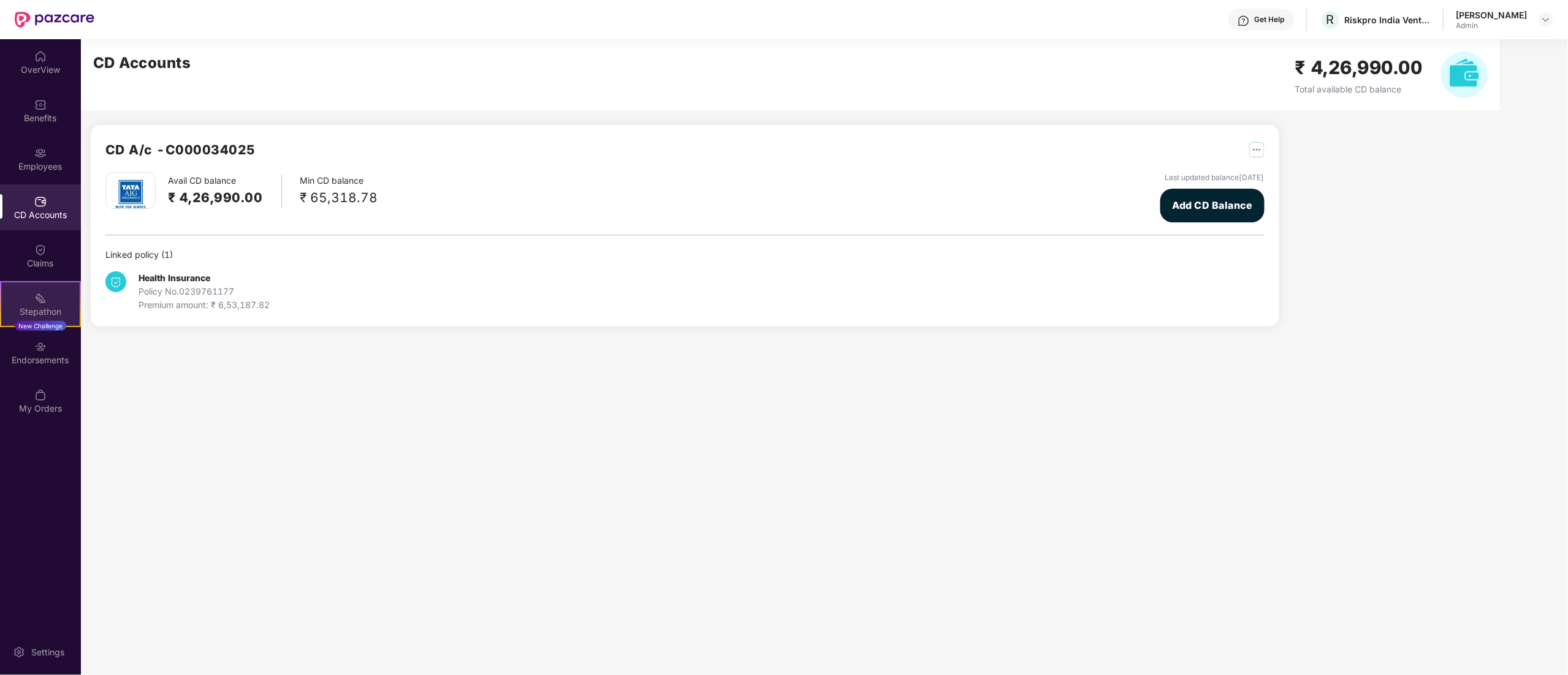
click at [60, 317] on div "Stepathon" at bounding box center [40, 311] width 79 height 13
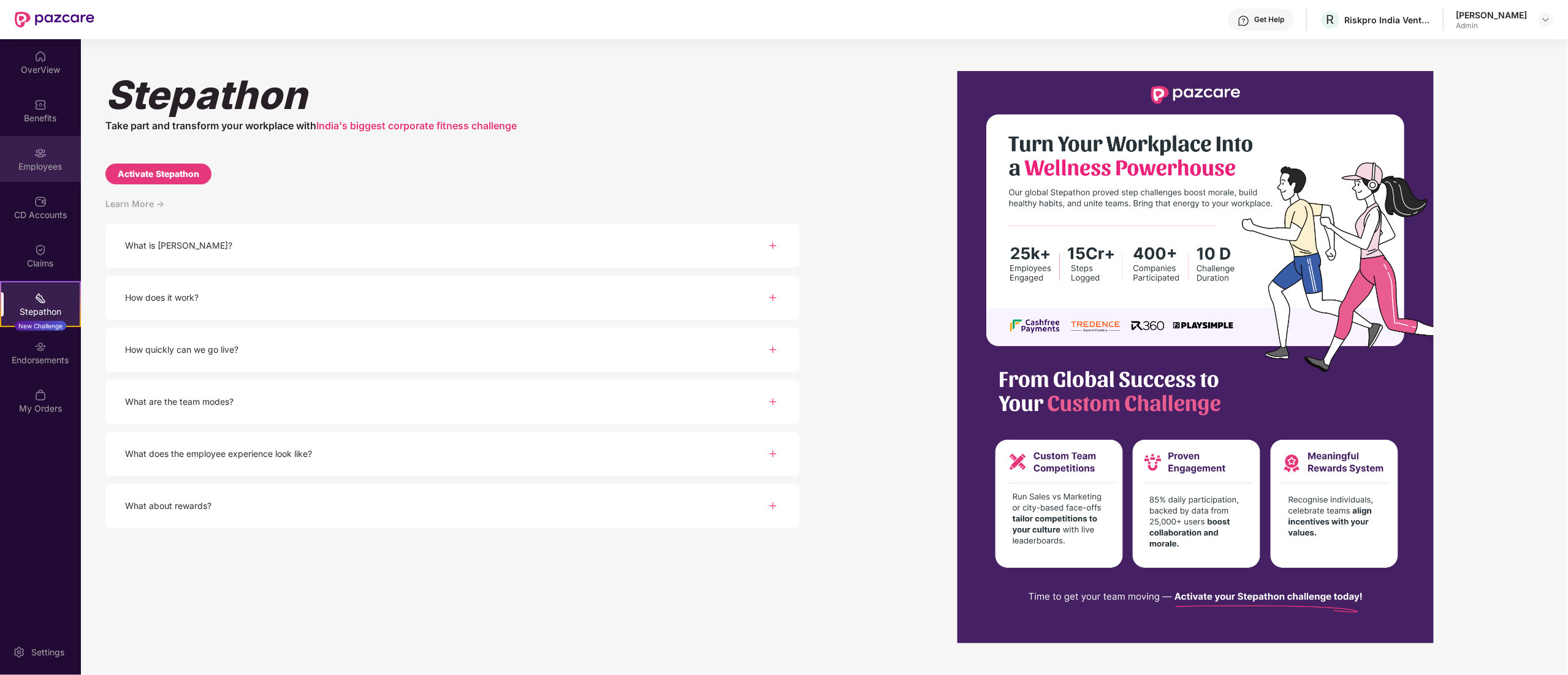
click at [34, 149] on img at bounding box center [40, 153] width 13 height 13
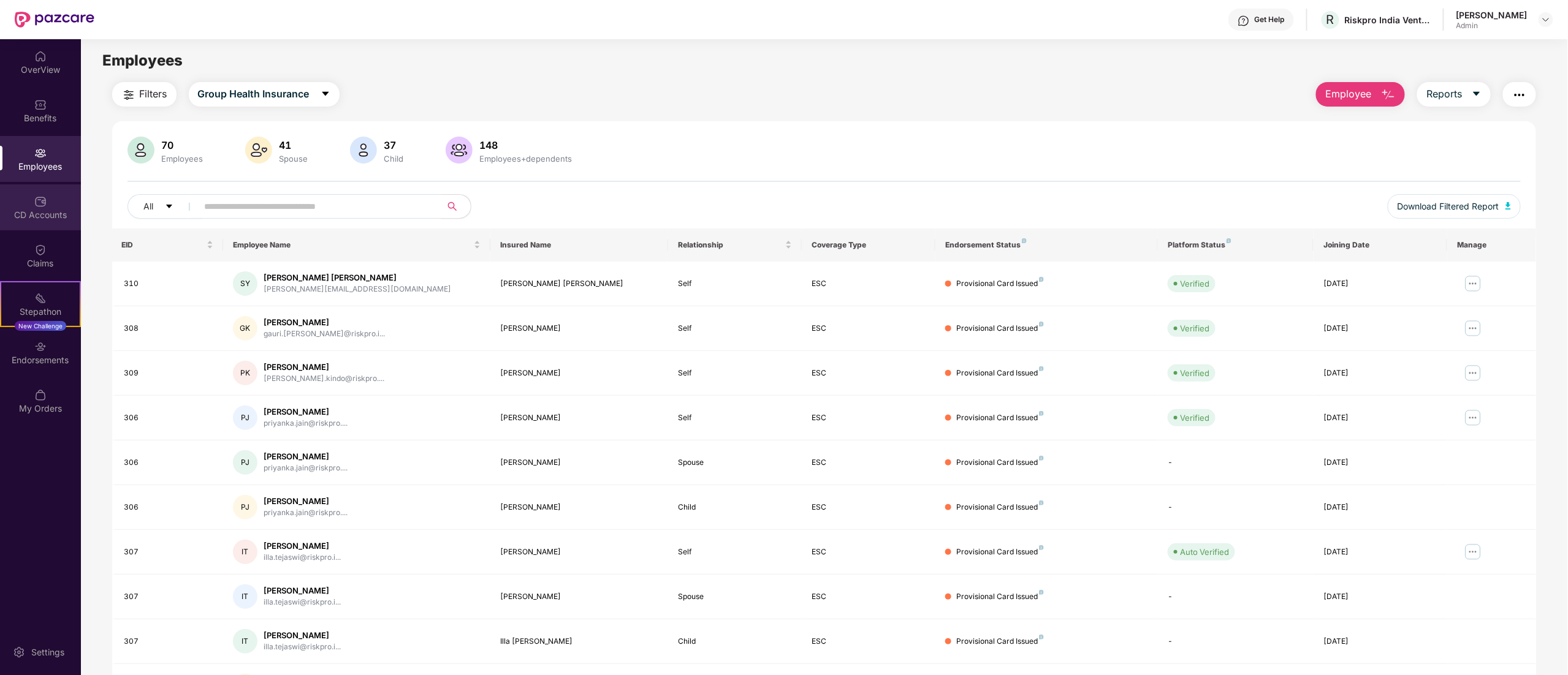
click at [31, 222] on div "CD Accounts" at bounding box center [40, 207] width 81 height 46
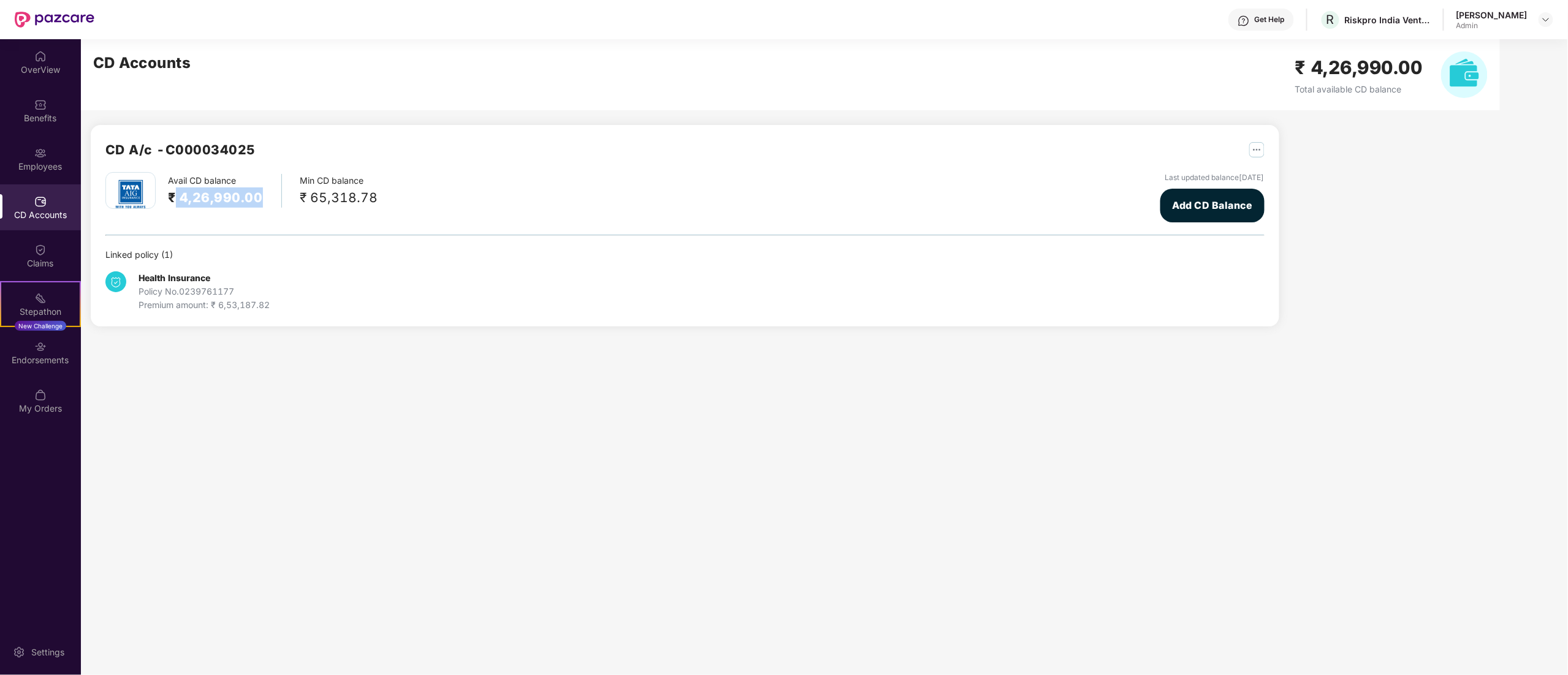
drag, startPoint x: 177, startPoint y: 199, endPoint x: 260, endPoint y: 203, distance: 83.1
click at [260, 203] on div "Avail CD balance ₹ 4,26,990.00" at bounding box center [225, 190] width 114 height 34
drag, startPoint x: 255, startPoint y: 196, endPoint x: 179, endPoint y: 193, distance: 76.1
click at [179, 193] on h2 "₹ 4,26,990.00" at bounding box center [215, 197] width 95 height 20
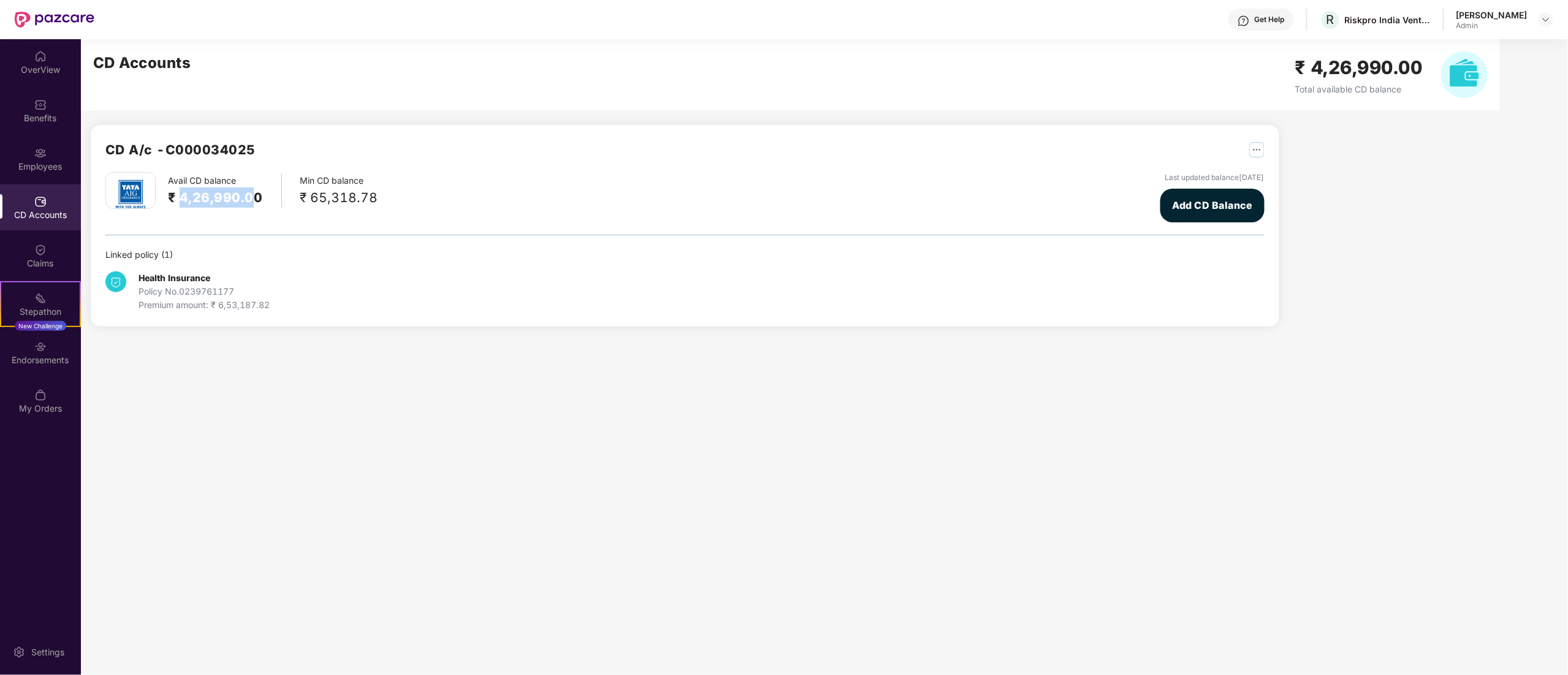
click at [179, 193] on h2 "₹ 4,26,990.00" at bounding box center [215, 197] width 95 height 20
drag, startPoint x: 378, startPoint y: 198, endPoint x: 271, endPoint y: 194, distance: 107.1
click at [271, 194] on div "Avail CD balance ₹ 4,26,990.00 Min CD balance ₹ 65,318.78 Last updated balance …" at bounding box center [685, 198] width 1160 height 50
click at [23, 61] on div "OverView" at bounding box center [40, 61] width 81 height 46
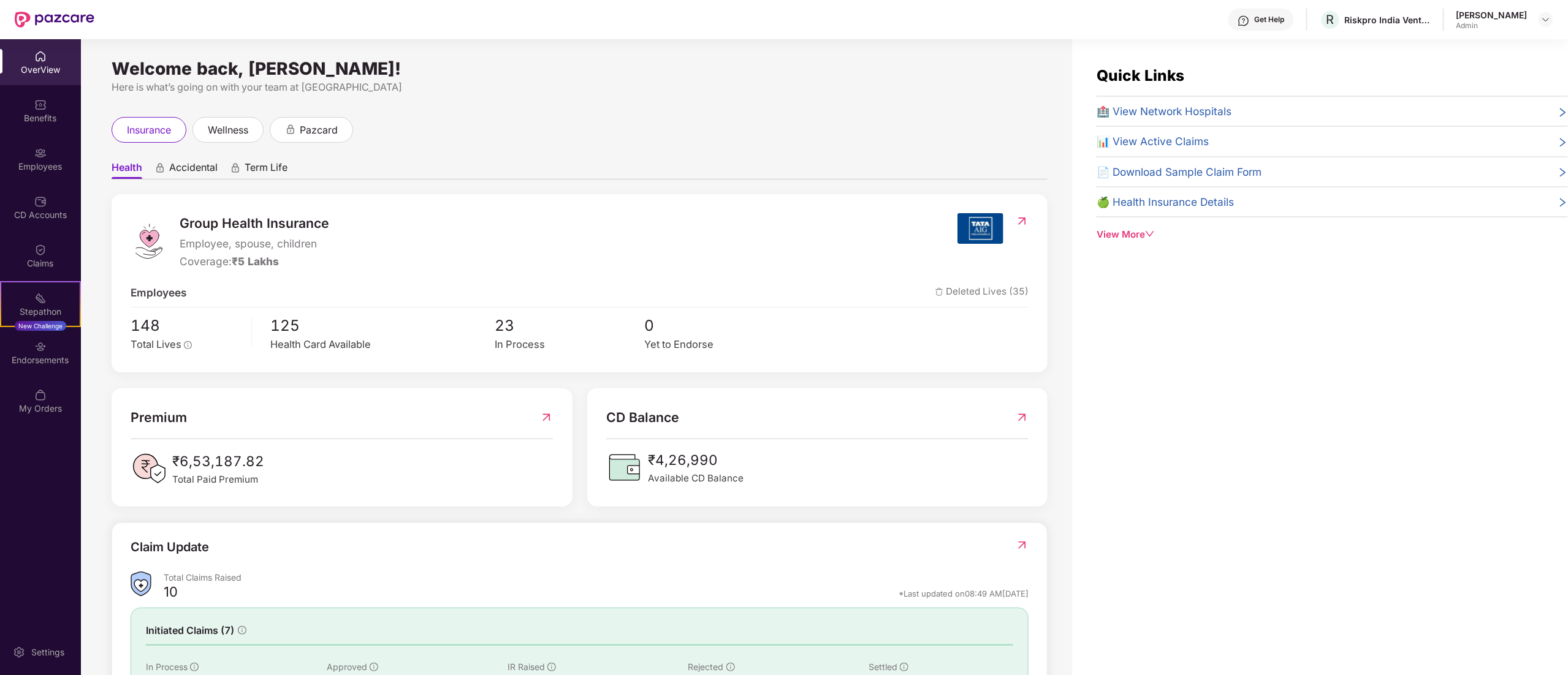
click at [698, 466] on span "₹4,26,990" at bounding box center [696, 460] width 96 height 21
drag, startPoint x: 658, startPoint y: 461, endPoint x: 729, endPoint y: 460, distance: 71.0
click at [729, 460] on span "₹4,26,990" at bounding box center [696, 460] width 96 height 21
click at [729, 461] on span "₹4,26,990" at bounding box center [696, 460] width 96 height 21
click at [724, 459] on span "₹4,26,990" at bounding box center [696, 460] width 96 height 21
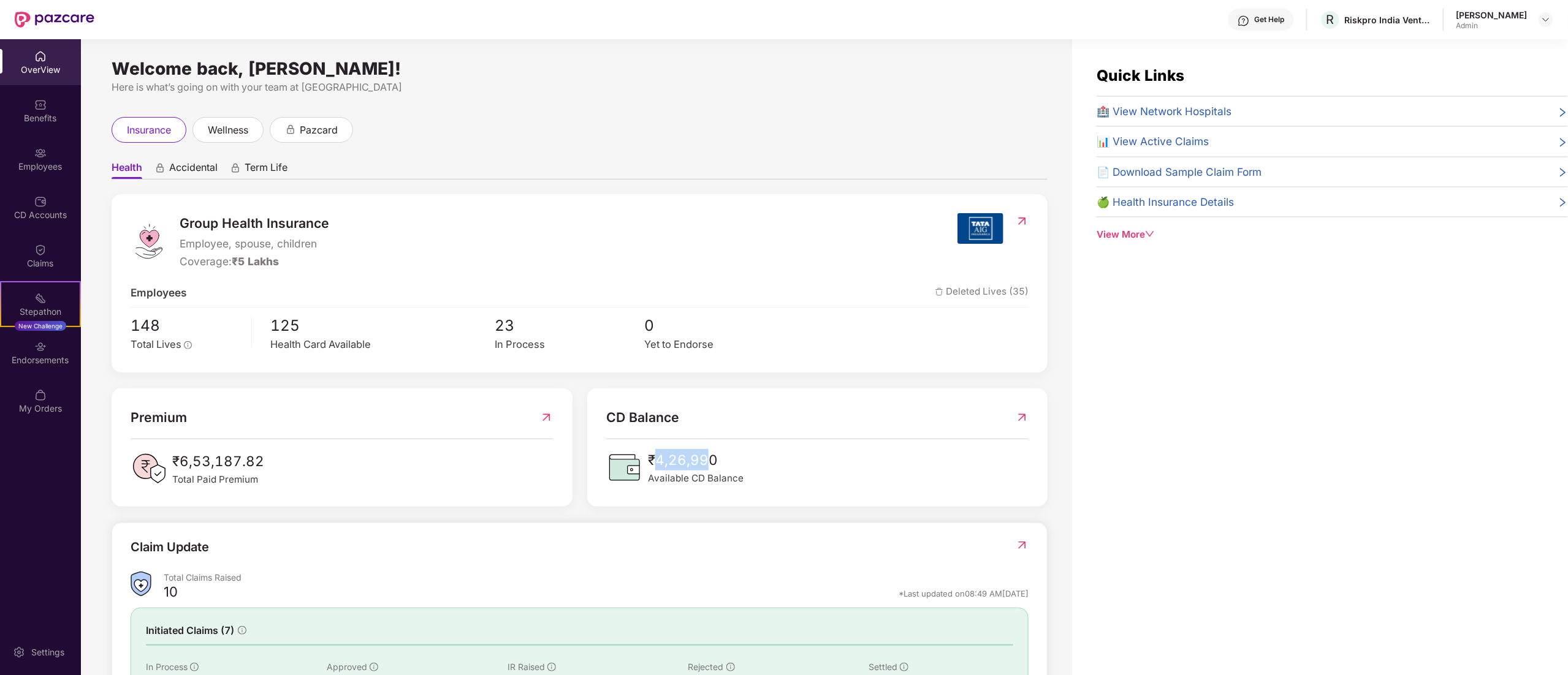
drag, startPoint x: 710, startPoint y: 455, endPoint x: 657, endPoint y: 462, distance: 53.5
click at [657, 462] on span "₹4,26,990" at bounding box center [696, 460] width 96 height 21
drag, startPoint x: 654, startPoint y: 462, endPoint x: 727, endPoint y: 460, distance: 73.0
click at [727, 460] on span "₹4,26,990" at bounding box center [696, 460] width 96 height 21
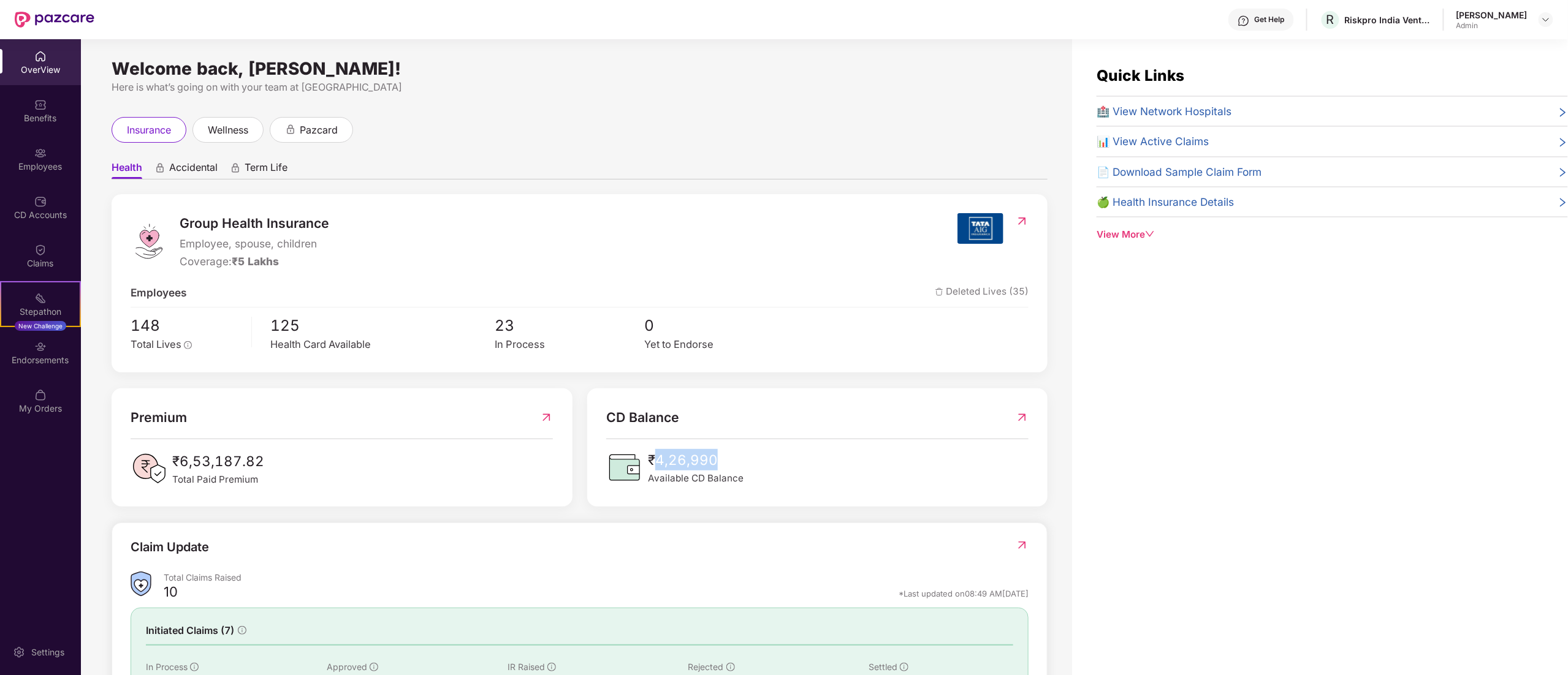
click at [727, 460] on span "₹4,26,990" at bounding box center [696, 460] width 96 height 21
click at [481, 124] on div "insurance wellness pazcard" at bounding box center [579, 130] width 936 height 26
drag, startPoint x: 657, startPoint y: 455, endPoint x: 732, endPoint y: 466, distance: 75.8
click at [732, 466] on span "₹4,26,990" at bounding box center [696, 460] width 96 height 21
click at [865, 106] on div "Welcome back, [PERSON_NAME]! Here is what’s going on with your team at Pazcare …" at bounding box center [576, 364] width 992 height 651
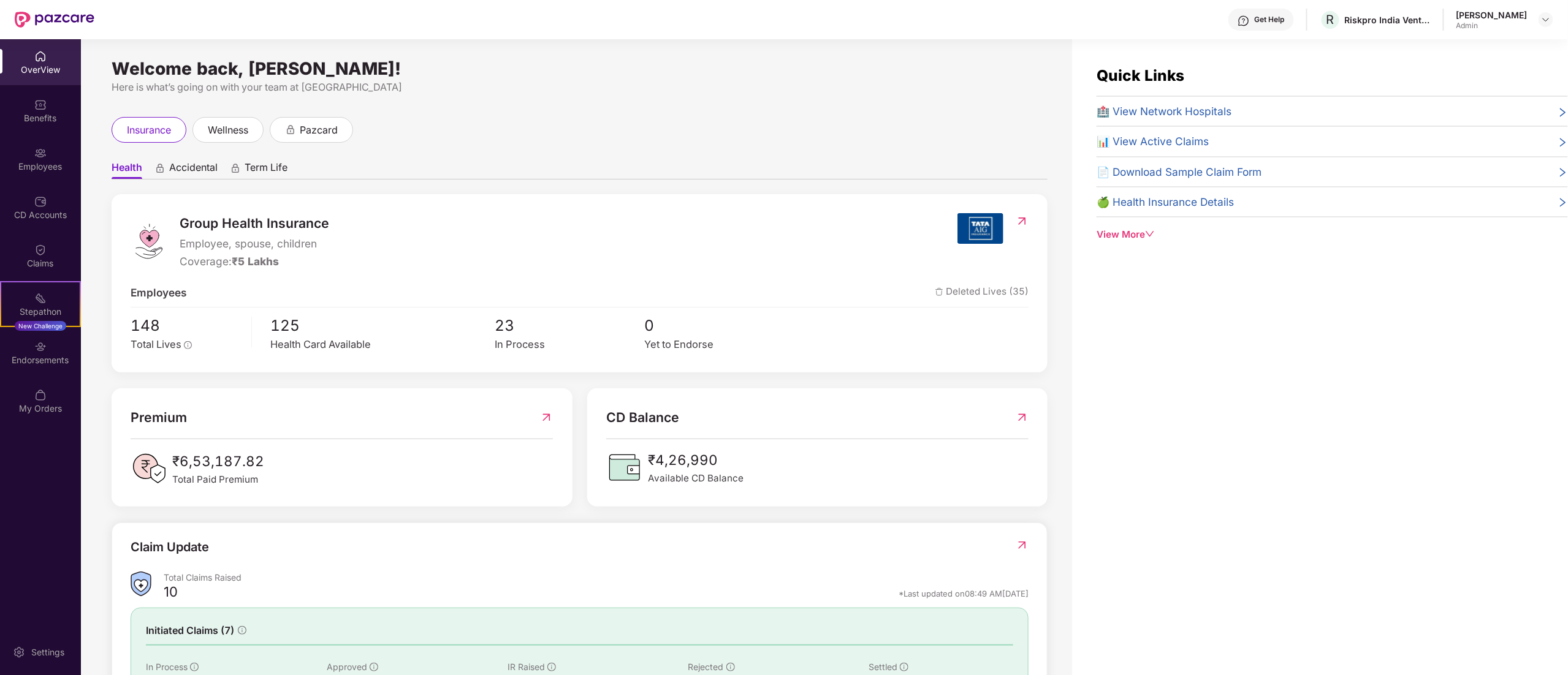
click at [653, 112] on div "Welcome back, [PERSON_NAME]! Here is what’s going on with your team at Pazcare …" at bounding box center [576, 364] width 992 height 651
click at [25, 313] on div "Stepathon" at bounding box center [40, 311] width 79 height 13
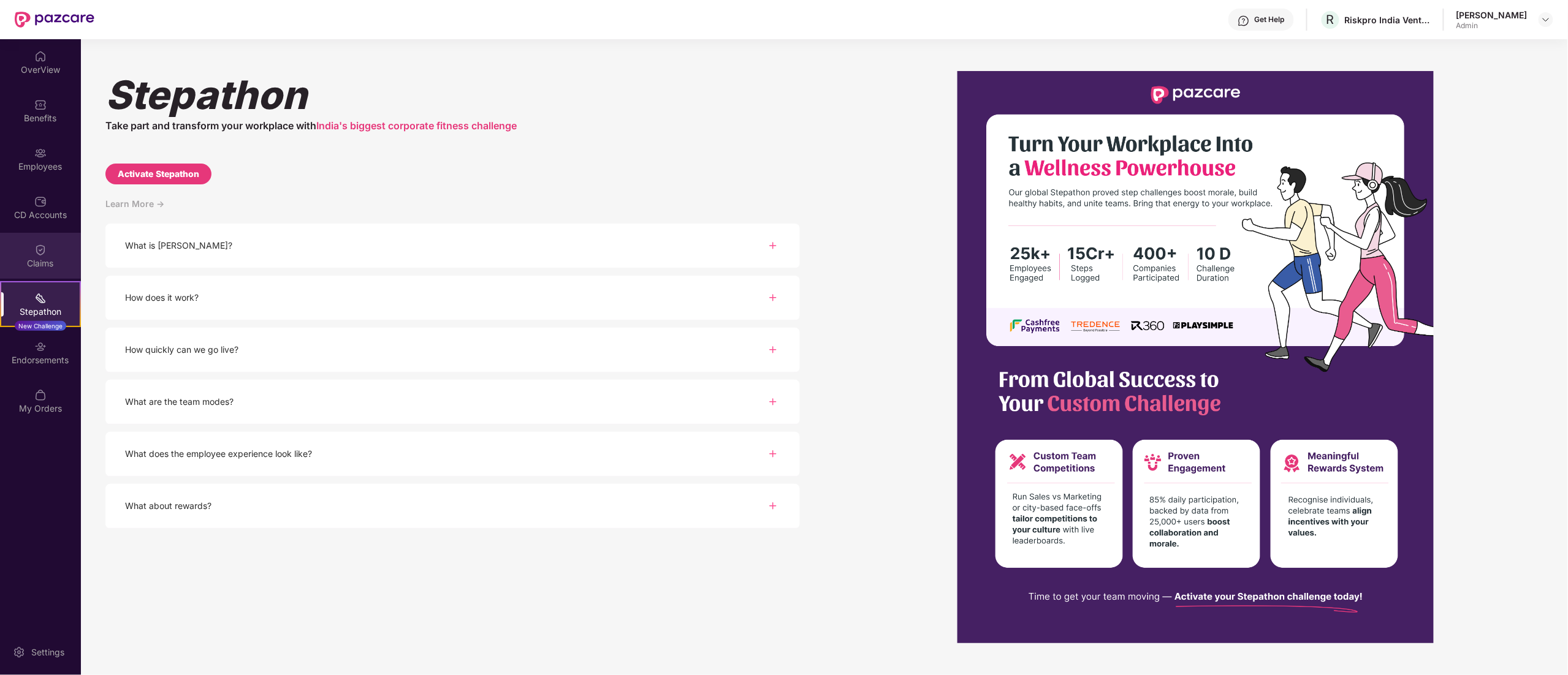
click at [27, 238] on div "Claims" at bounding box center [40, 255] width 81 height 46
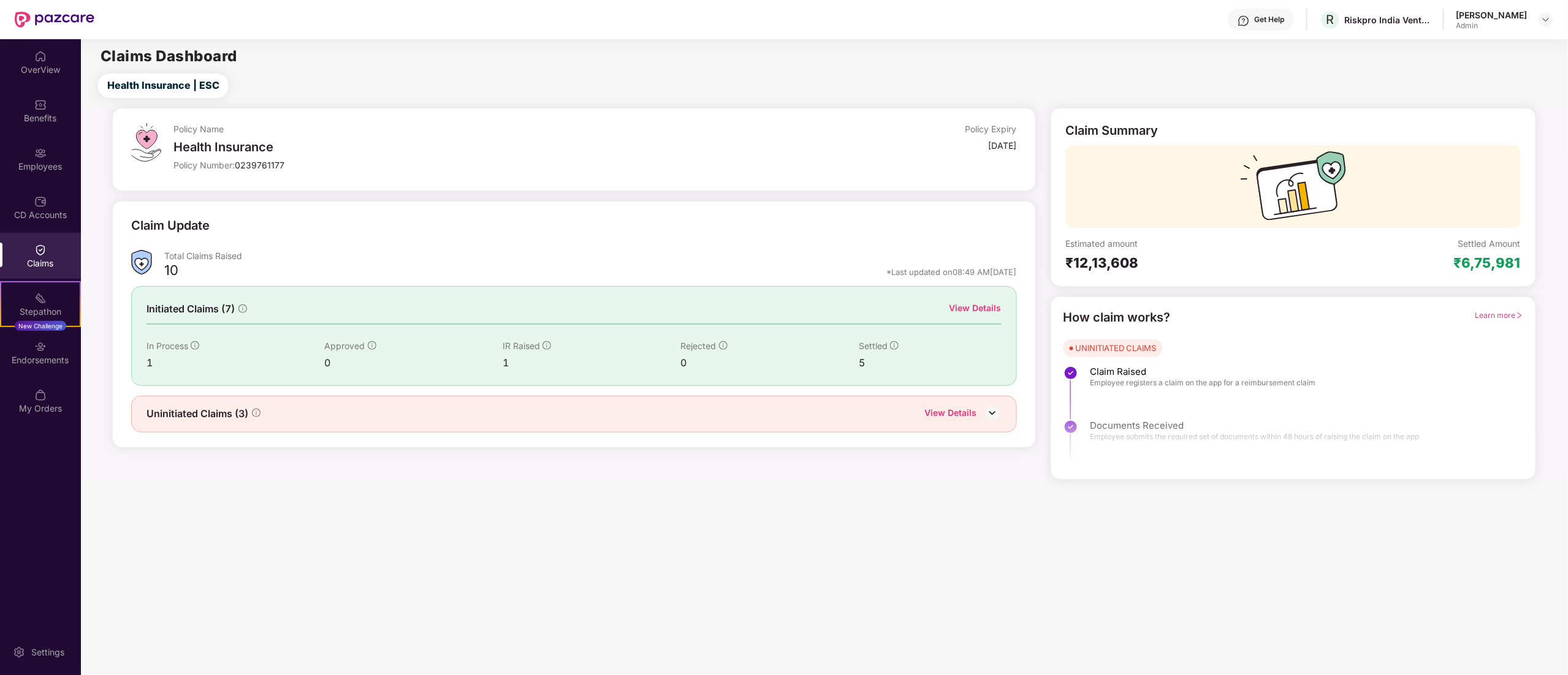
click at [970, 310] on div "View Details" at bounding box center [976, 308] width 52 height 14
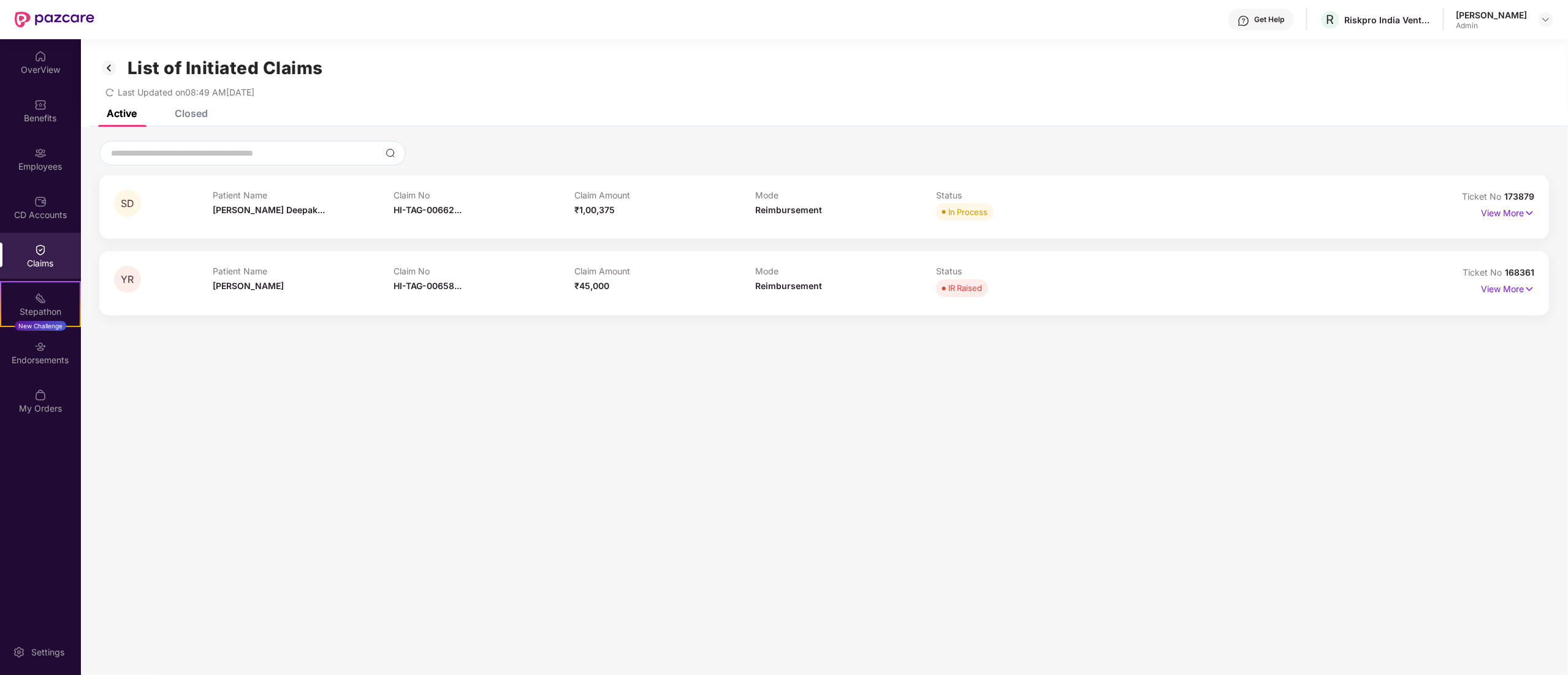
click at [341, 266] on p "Patient Name" at bounding box center [303, 271] width 180 height 11
drag, startPoint x: 419, startPoint y: 278, endPoint x: 572, endPoint y: 298, distance: 154.3
click at [420, 278] on div "Claim No HI-TAG-00658..." at bounding box center [484, 282] width 180 height 34
click at [1488, 296] on p "View More" at bounding box center [1508, 287] width 53 height 16
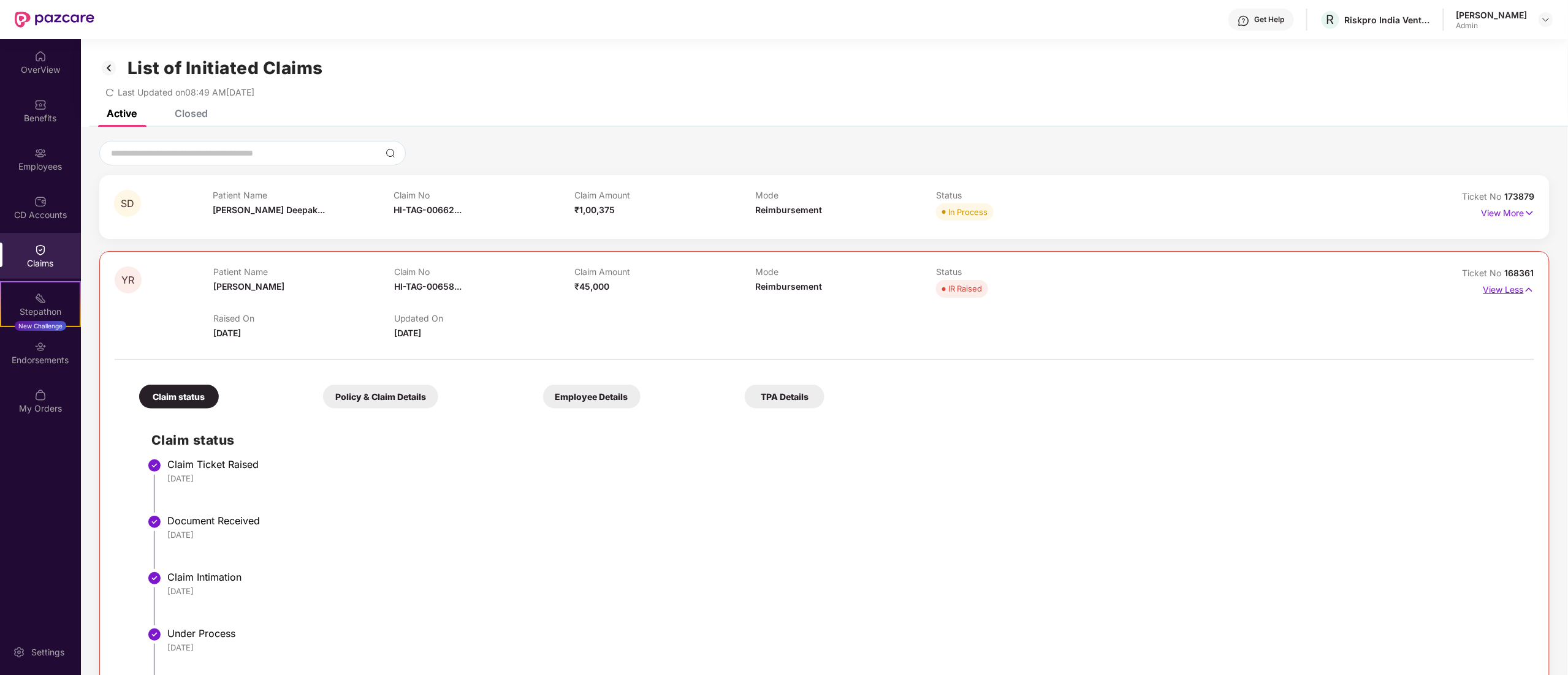
click at [1511, 287] on p "View Less" at bounding box center [1509, 288] width 50 height 16
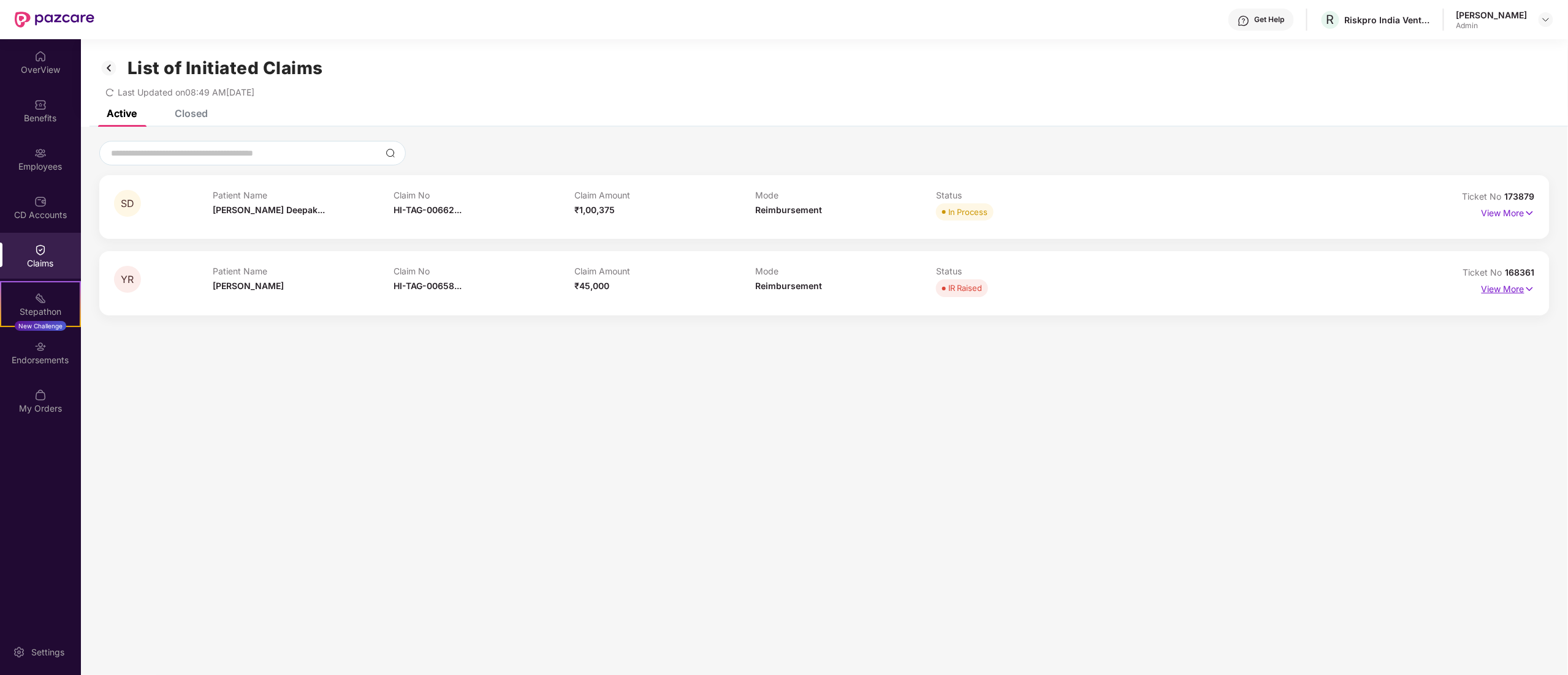
click at [1511, 287] on p "View More" at bounding box center [1508, 287] width 53 height 16
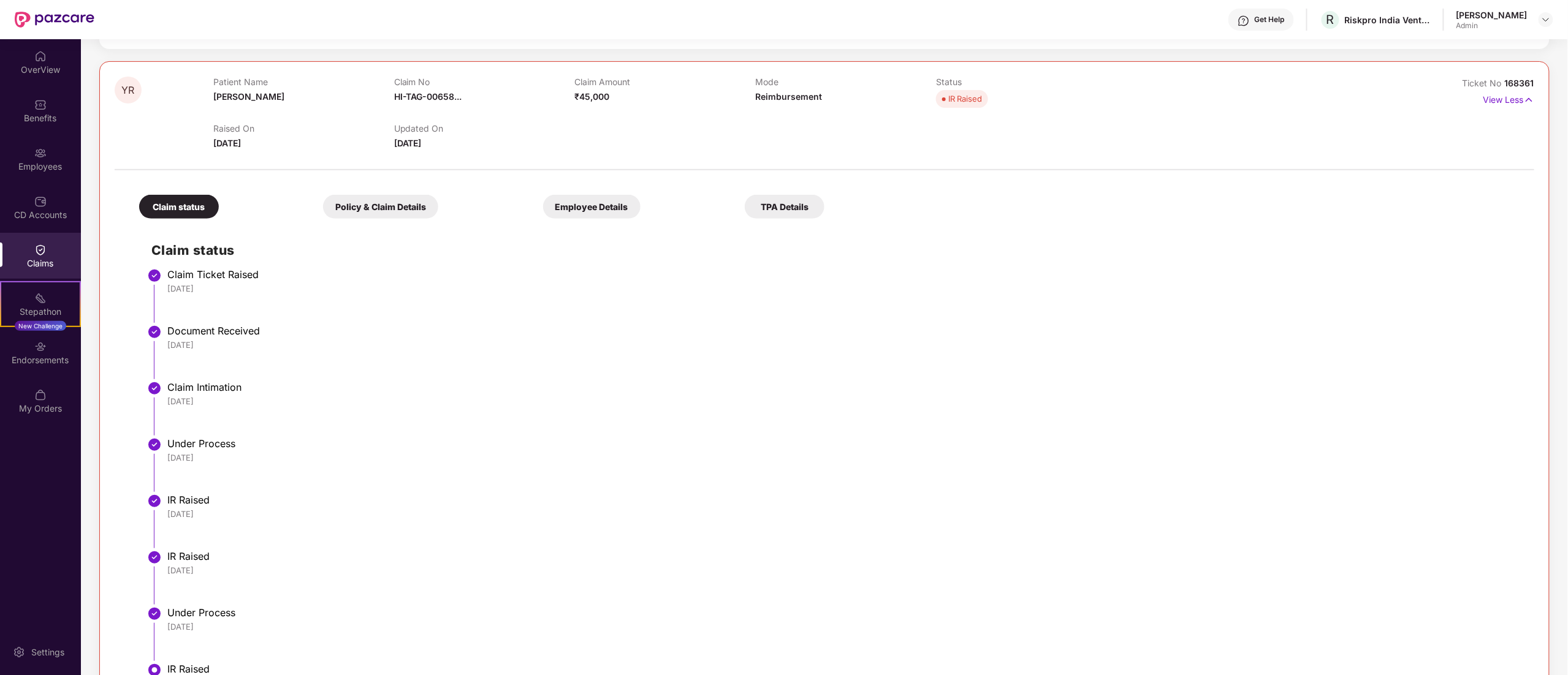
scroll to position [239, 0]
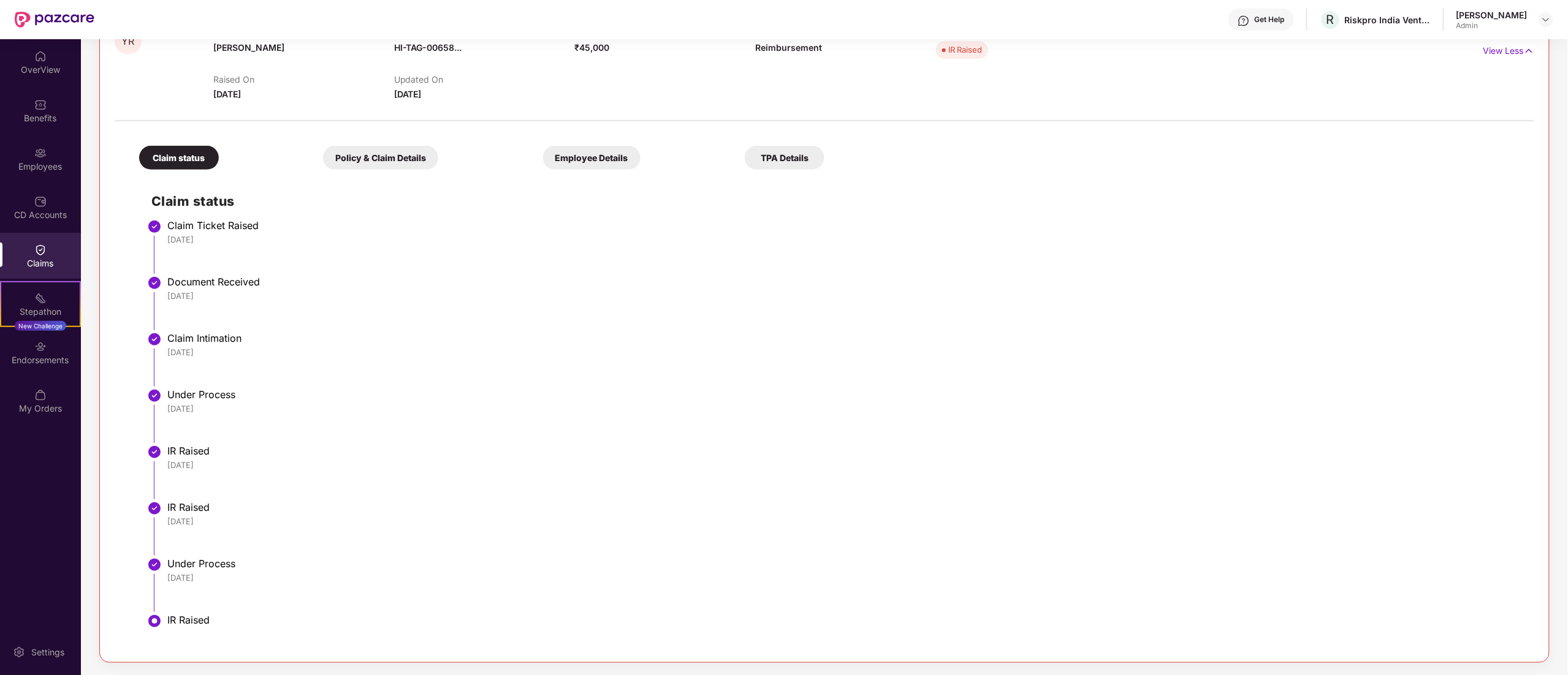
click at [401, 145] on div "Claim status Policy & Claim Details Employee Details TPA Details" at bounding box center [475, 151] width 698 height 36
click at [397, 147] on div "Policy & Claim Details" at bounding box center [380, 157] width 115 height 24
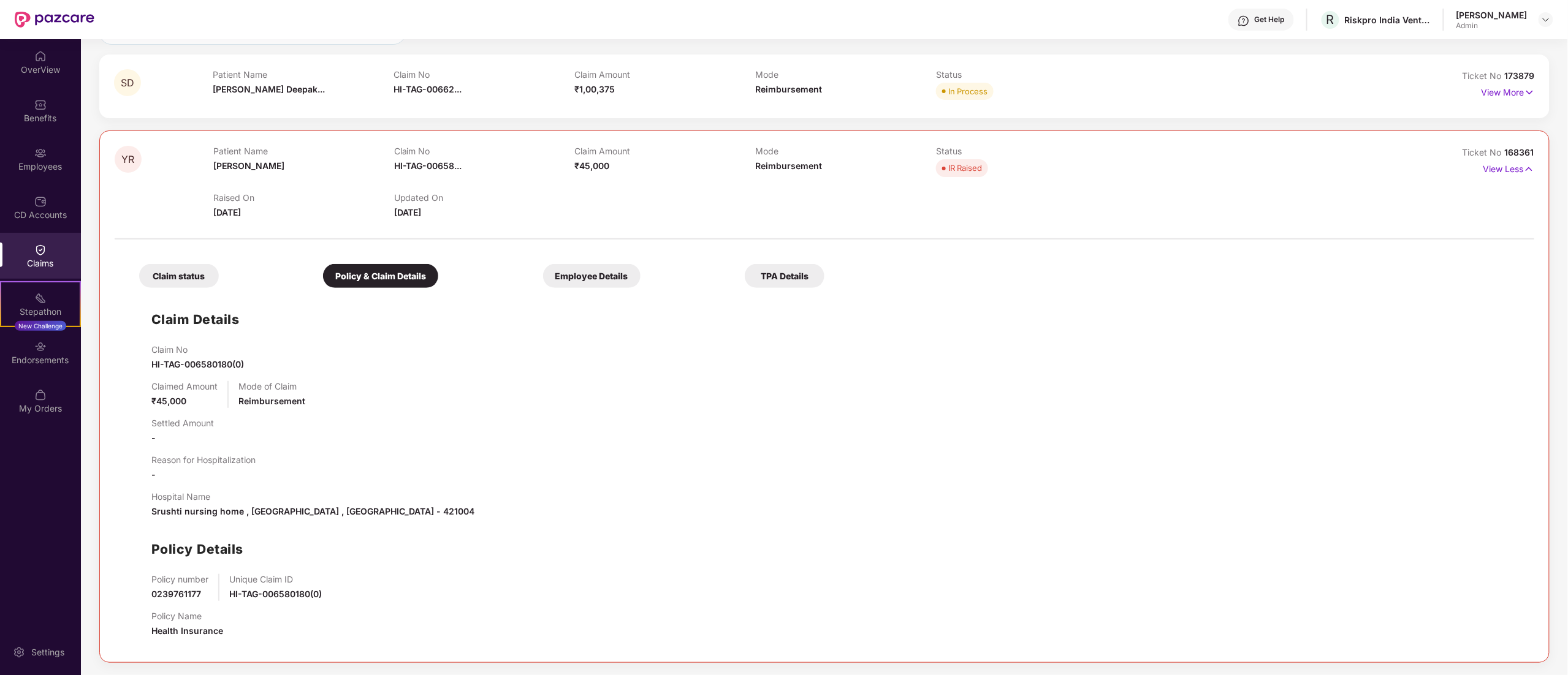
scroll to position [120, 0]
click at [459, 166] on span "HI-TAG-00658..." at bounding box center [428, 166] width 68 height 11
drag, startPoint x: 134, startPoint y: 347, endPoint x: 271, endPoint y: 363, distance: 137.9
click at [271, 363] on div "Claim Details Claim No HI-TAG-006580180(0) Claimed Amount ₹45,000 Mode of Claim…" at bounding box center [825, 470] width 1395 height 354
copy div "Claim No HI-TAG-006580180(0)"
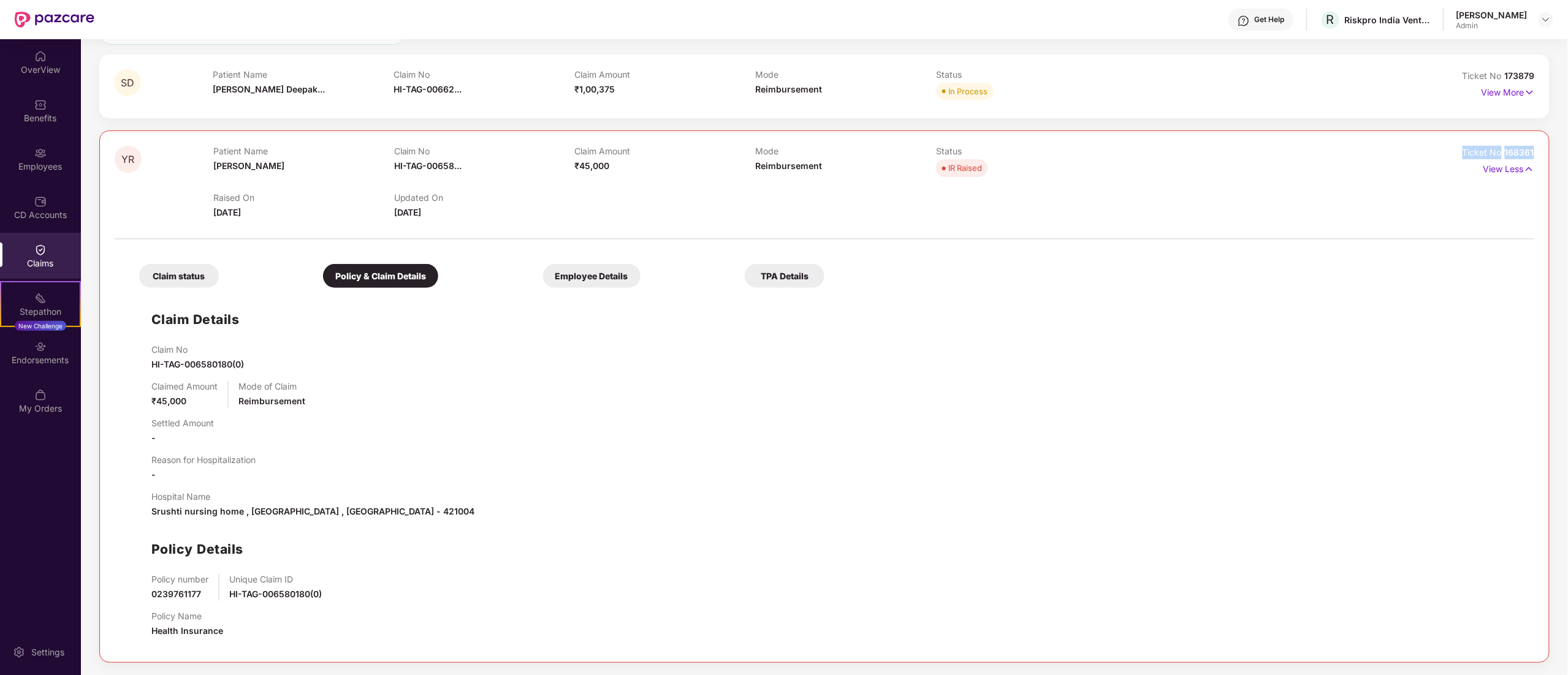
drag, startPoint x: 1459, startPoint y: 151, endPoint x: 1549, endPoint y: 146, distance: 90.1
click at [1549, 146] on div "YR Patient Name [PERSON_NAME] Claim No HI-TAG-00658... Claim Amount ₹45,000 Mod…" at bounding box center [824, 397] width 1451 height 531
copy div "Ticket No 168361"
click at [38, 241] on div "Claims" at bounding box center [40, 255] width 81 height 46
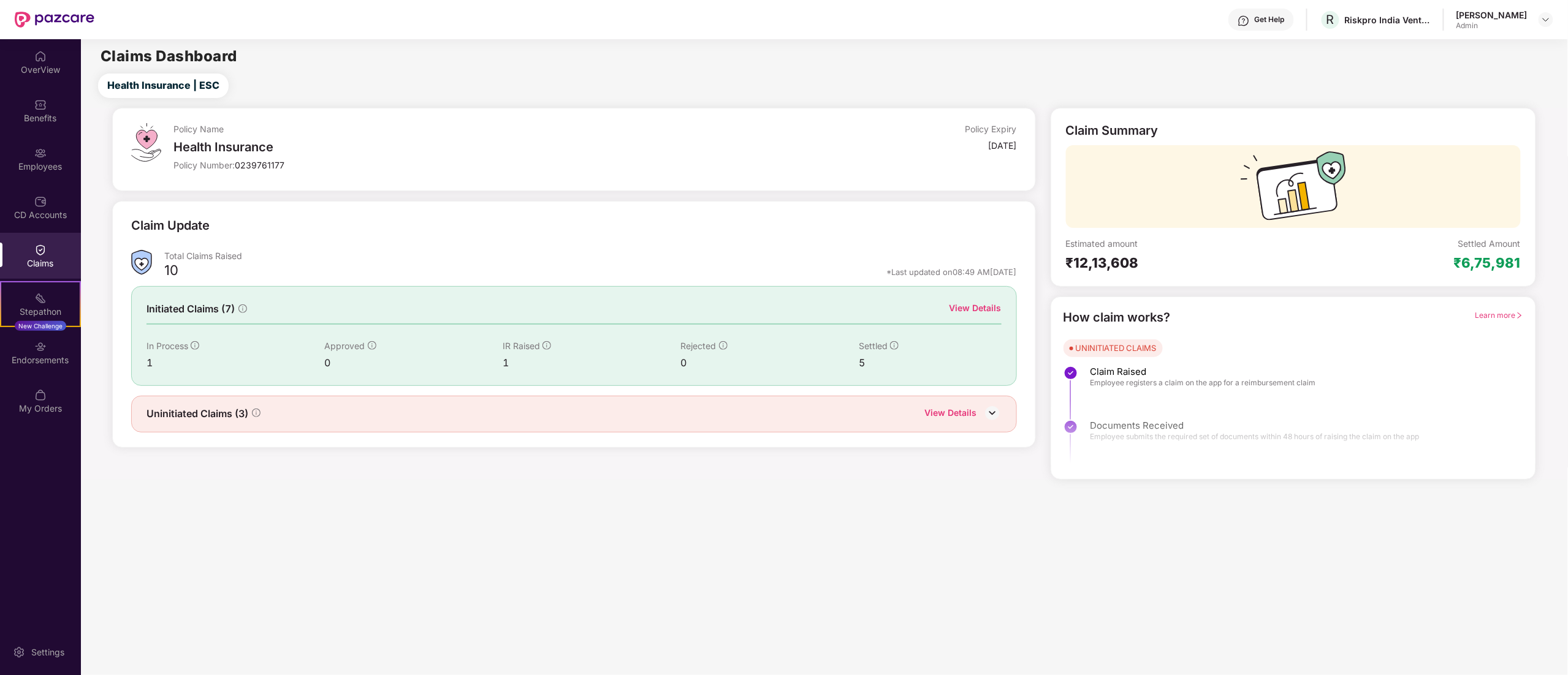
scroll to position [0, 0]
click at [957, 308] on div "View Details" at bounding box center [976, 308] width 52 height 14
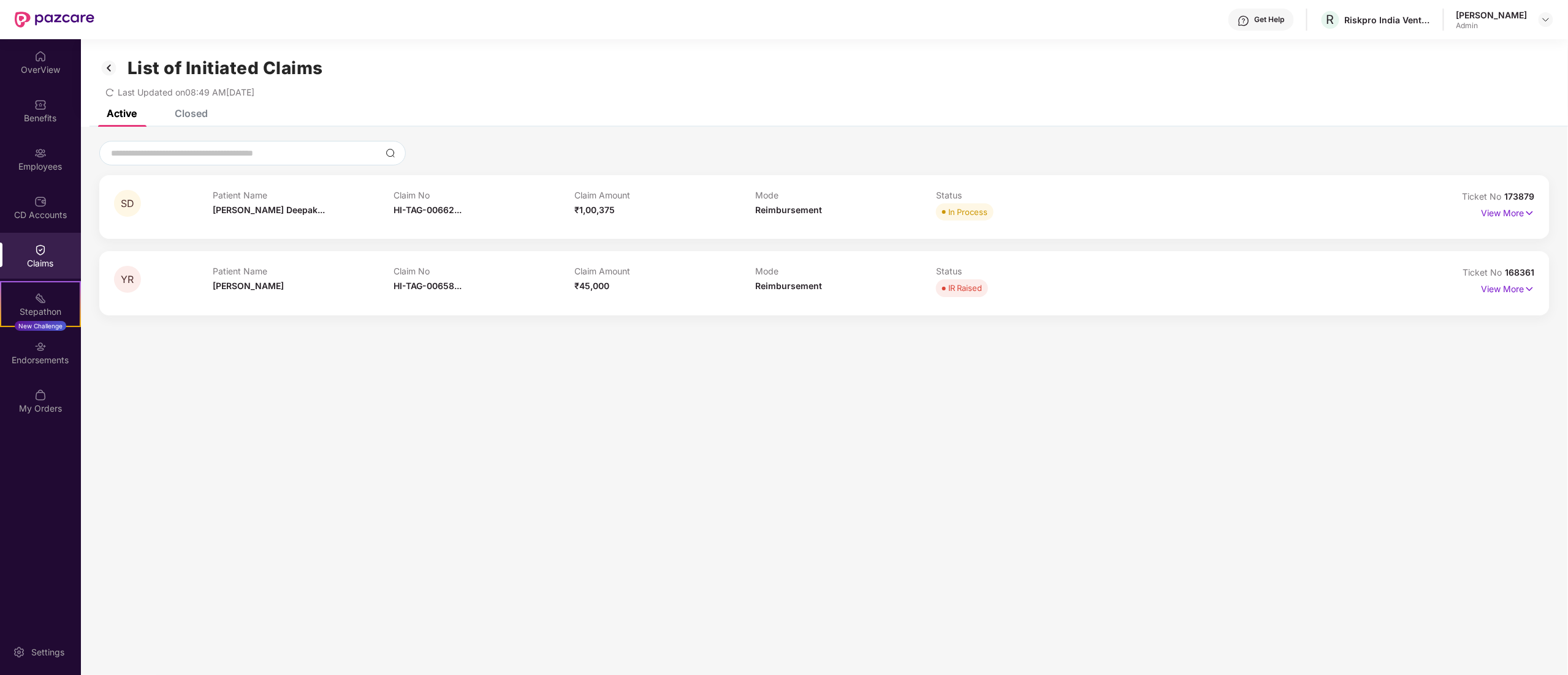
click at [177, 115] on div "Closed" at bounding box center [191, 113] width 33 height 13
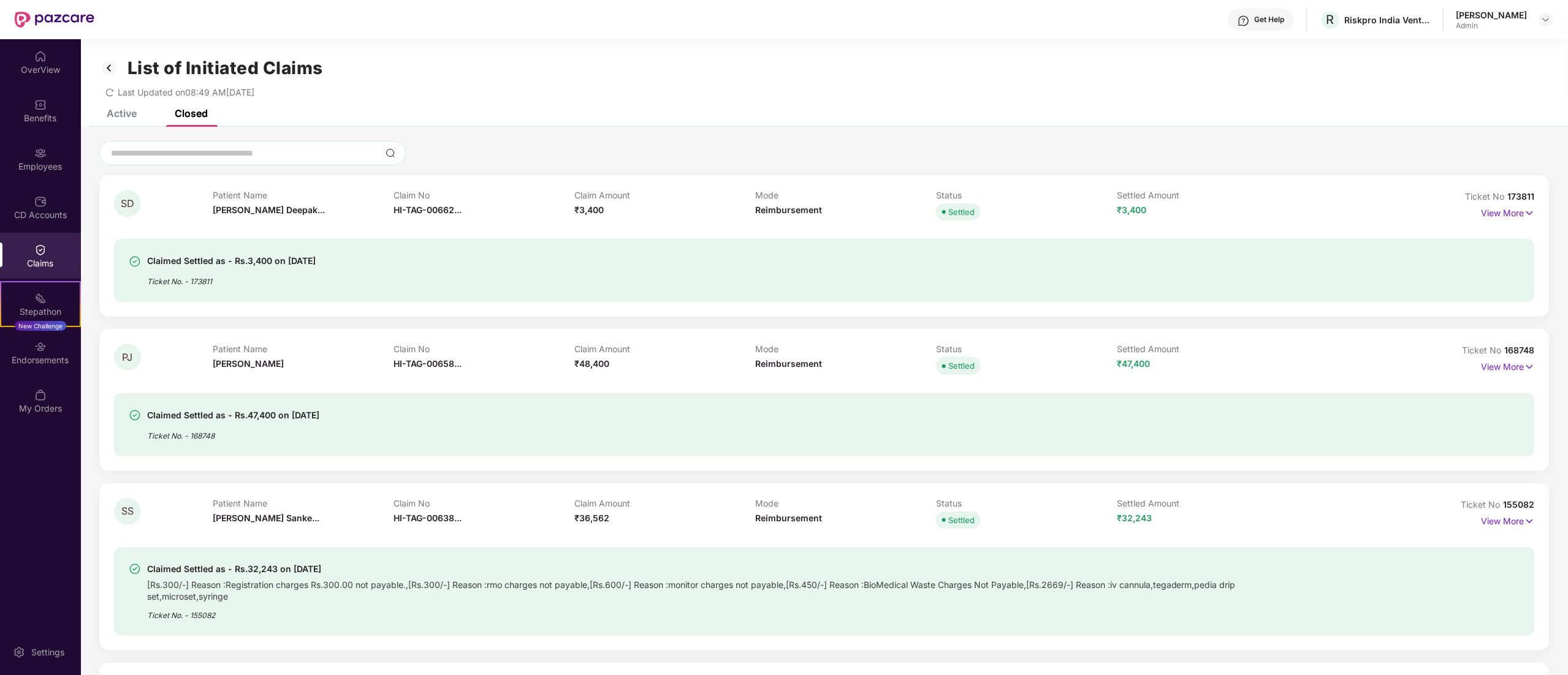
click at [887, 562] on div "Claimed Settled as - Rs.32,243 on [DATE]" at bounding box center [718, 568] width 1141 height 15
click at [122, 111] on div "Active" at bounding box center [121, 113] width 30 height 13
